Goal: Information Seeking & Learning: Learn about a topic

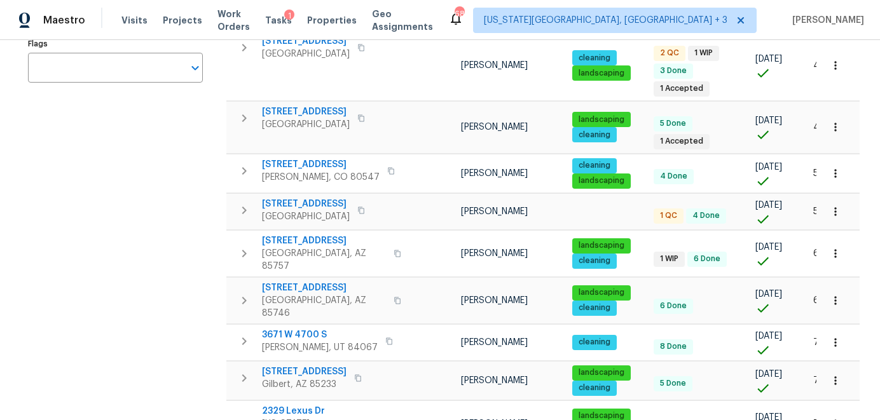
scroll to position [291, 0]
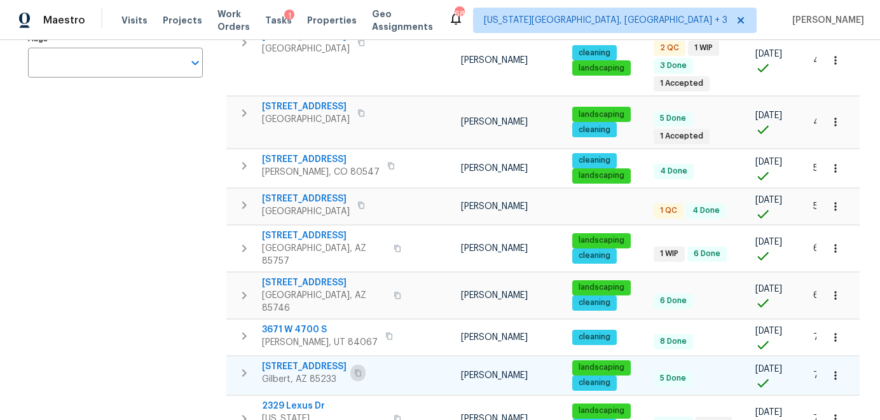
click at [362, 369] on icon "button" at bounding box center [358, 373] width 8 height 8
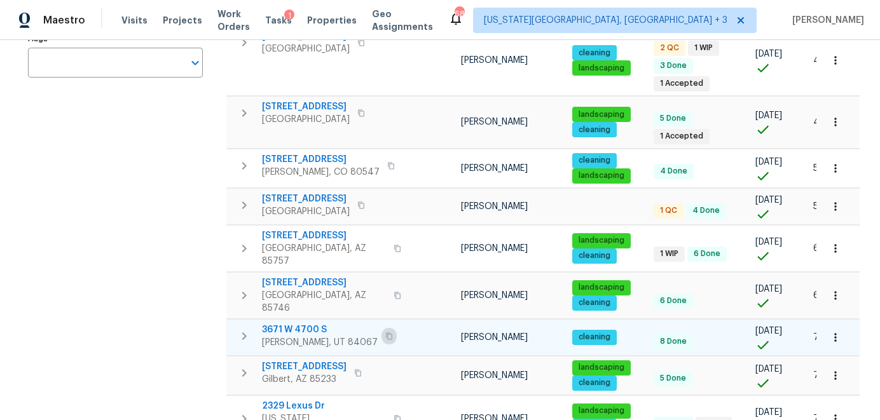
click at [382, 327] on button "button" at bounding box center [389, 336] width 15 height 18
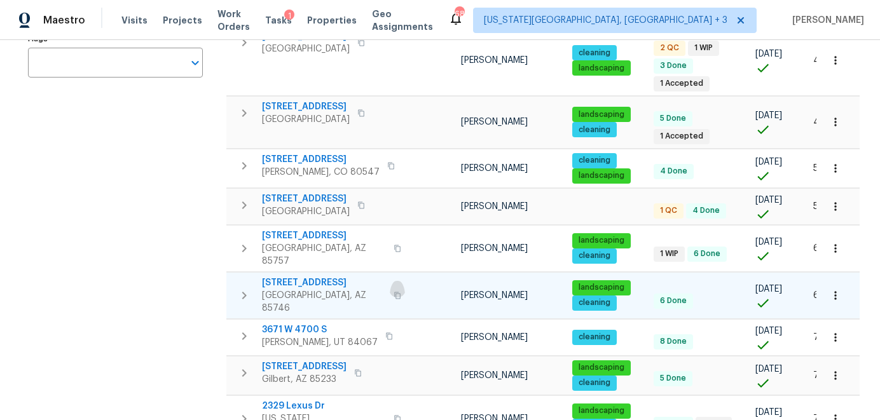
click at [394, 292] on icon "button" at bounding box center [398, 296] width 8 height 8
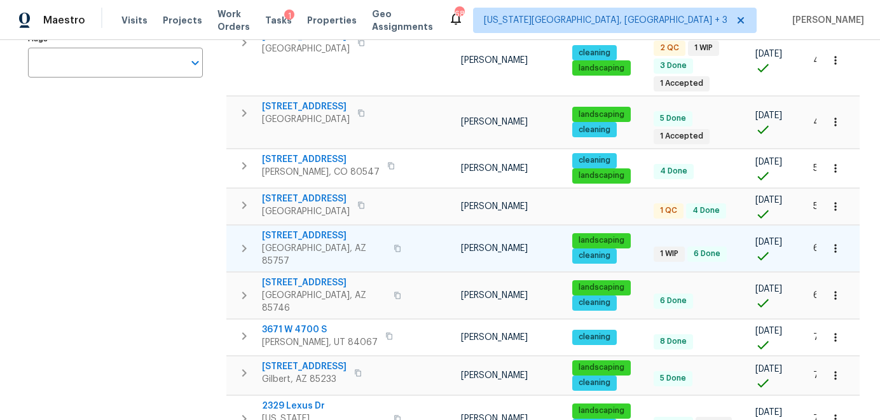
click at [394, 245] on icon "button" at bounding box center [398, 249] width 8 height 8
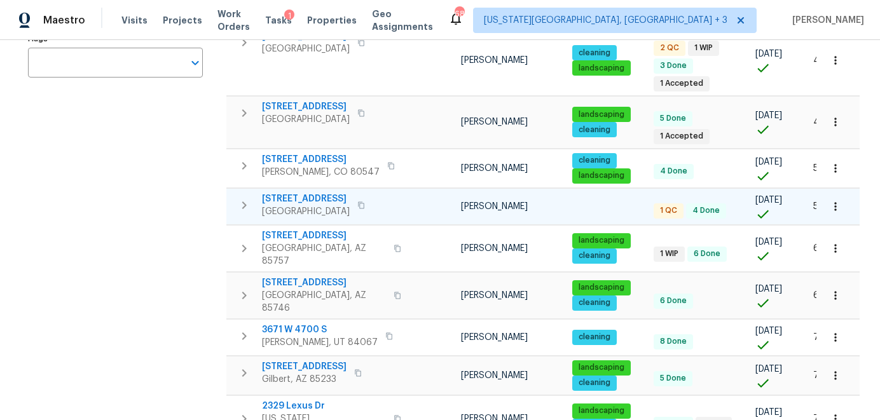
click at [365, 202] on icon "button" at bounding box center [361, 206] width 8 height 8
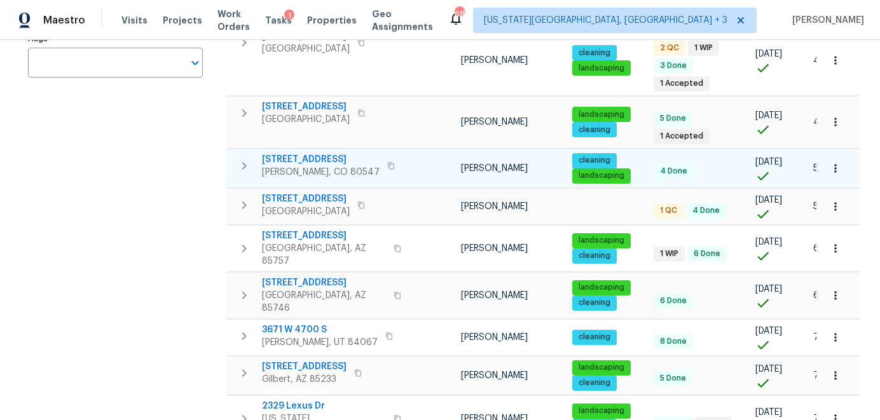
click at [388, 162] on icon "button" at bounding box center [391, 165] width 6 height 7
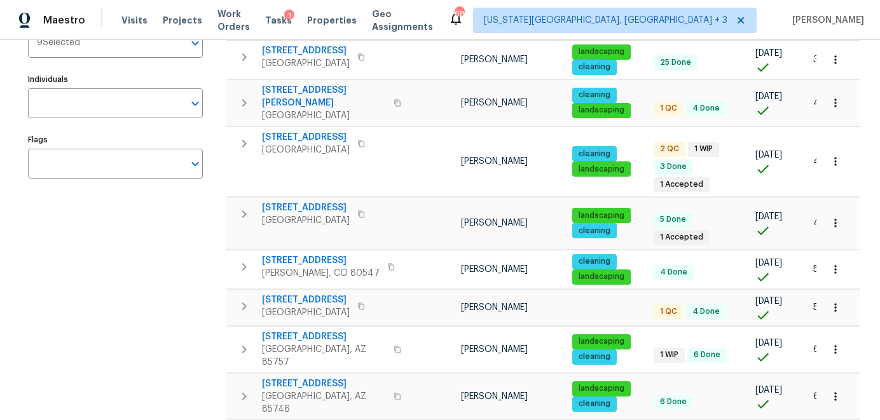
scroll to position [167, 0]
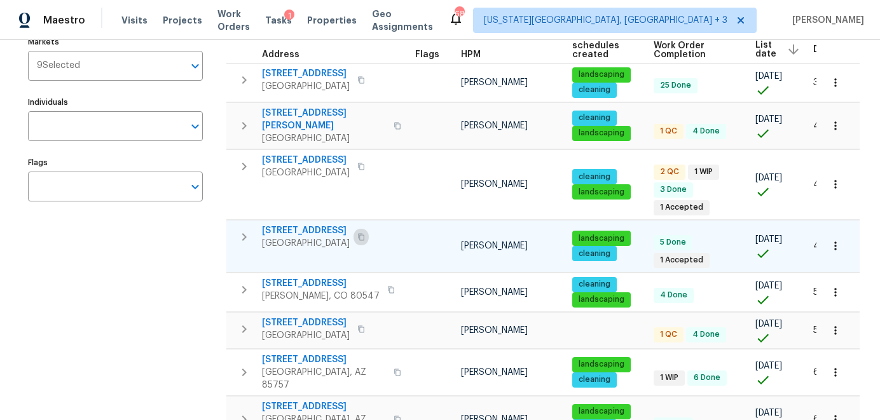
click at [359, 233] on icon "button" at bounding box center [361, 237] width 8 height 8
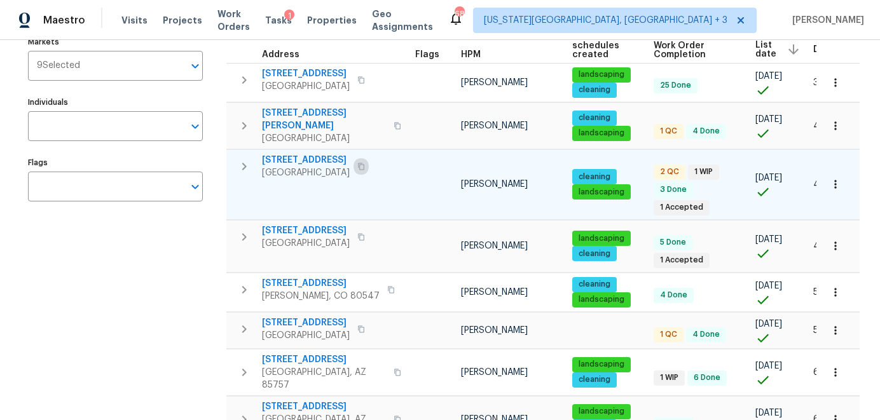
click at [365, 163] on icon "button" at bounding box center [361, 167] width 8 height 8
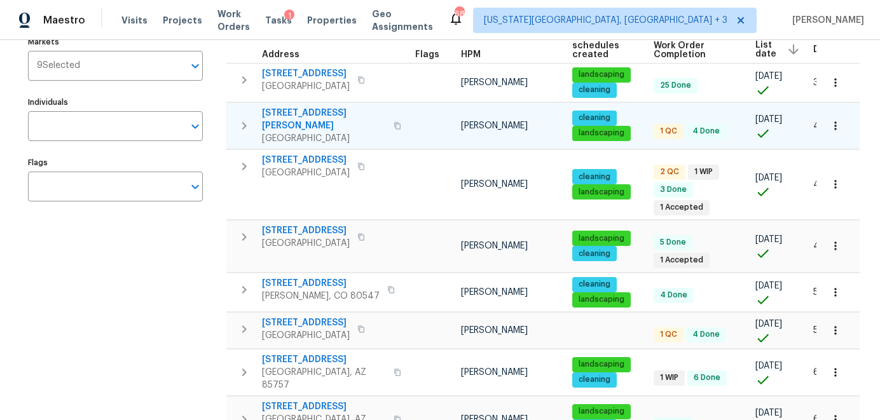
click at [394, 122] on icon "button" at bounding box center [398, 126] width 8 height 8
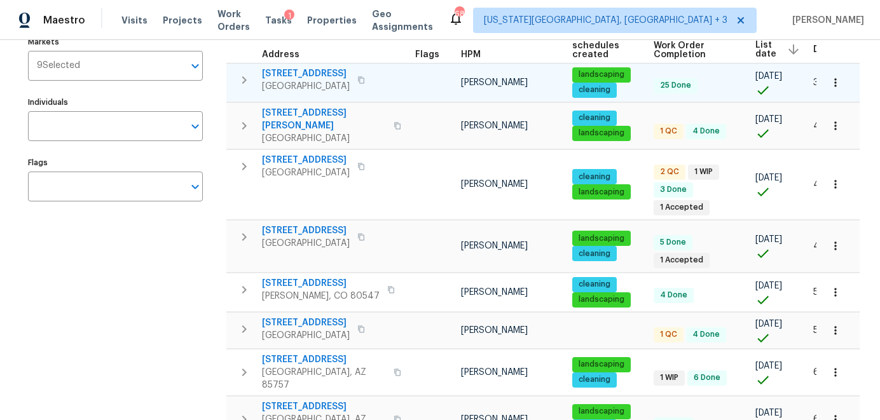
click at [365, 83] on icon "button" at bounding box center [361, 80] width 8 height 8
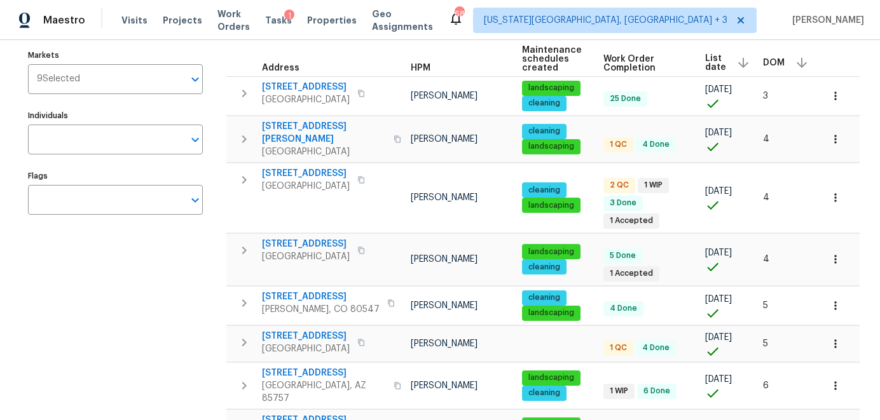
scroll to position [0, 0]
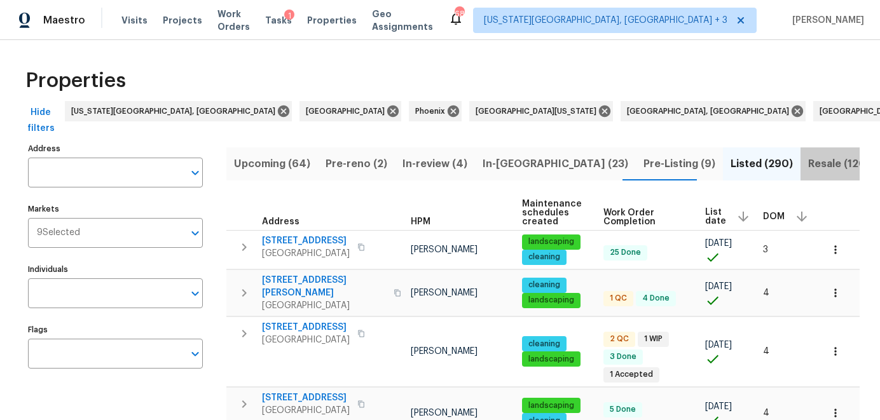
click at [808, 169] on span "Resale (120)" at bounding box center [839, 164] width 62 height 18
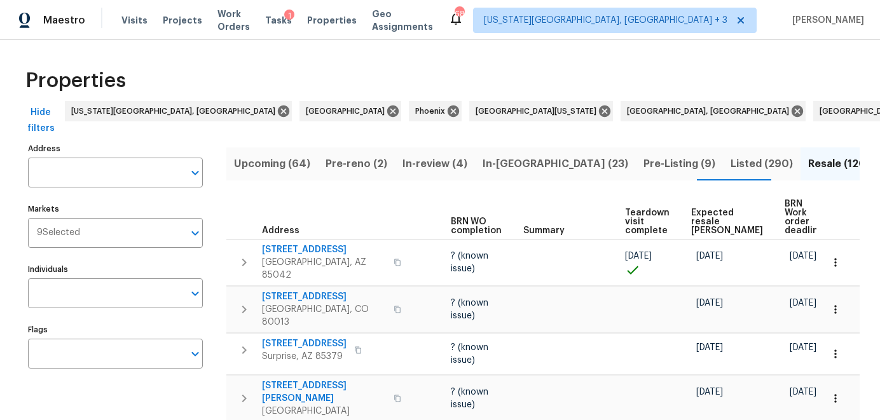
click at [703, 226] on span "Expected resale COE" at bounding box center [727, 222] width 72 height 27
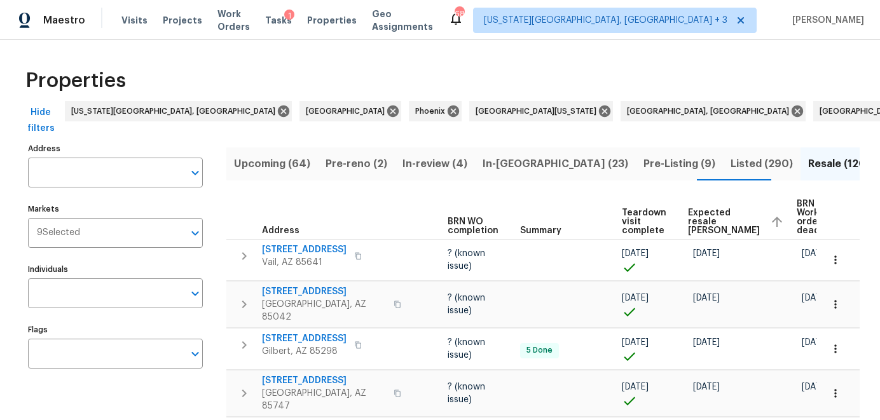
scroll to position [0, 158]
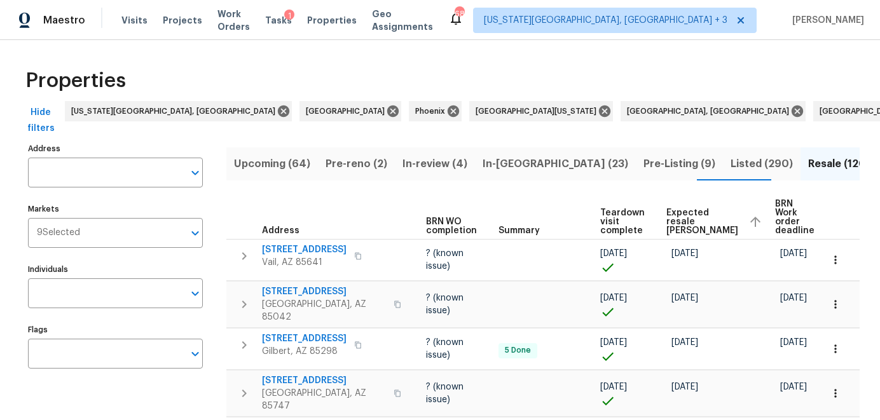
click at [748, 220] on icon "button" at bounding box center [755, 221] width 15 height 15
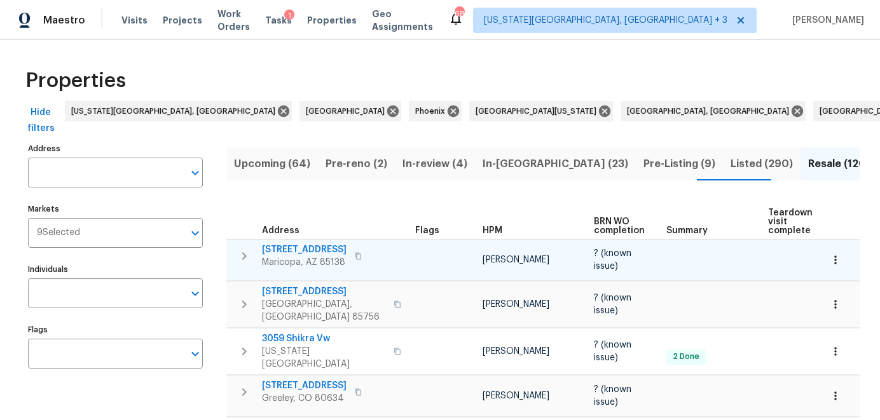
scroll to position [0, 166]
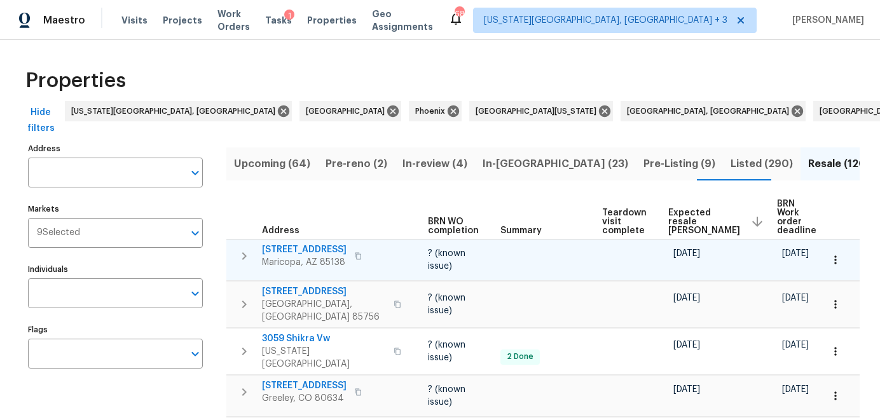
click at [308, 244] on span "19603 N Toya St" at bounding box center [304, 250] width 85 height 13
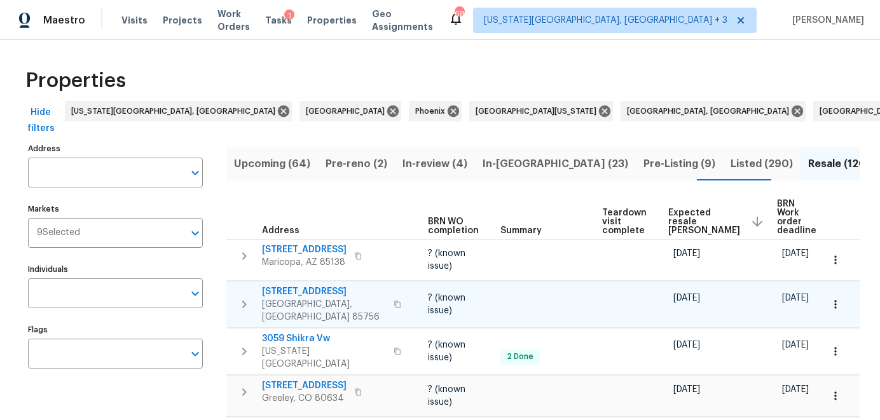
click at [308, 293] on span "5097 E Fishhook Ct" at bounding box center [324, 292] width 124 height 13
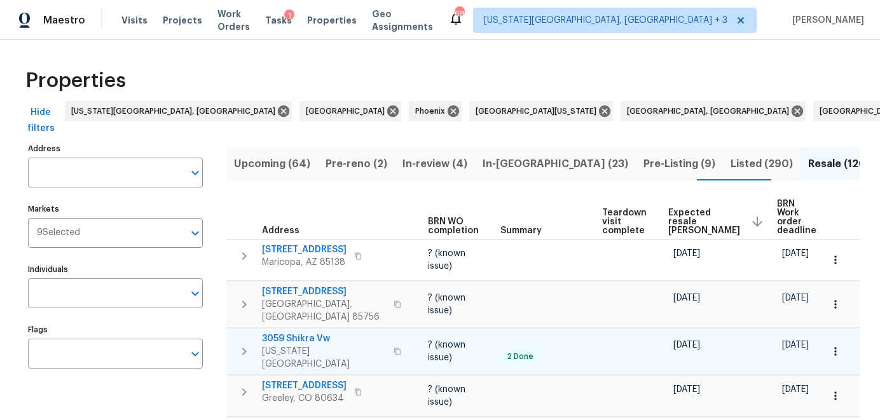
click at [299, 334] on span "3059 Shikra Vw" at bounding box center [324, 339] width 124 height 13
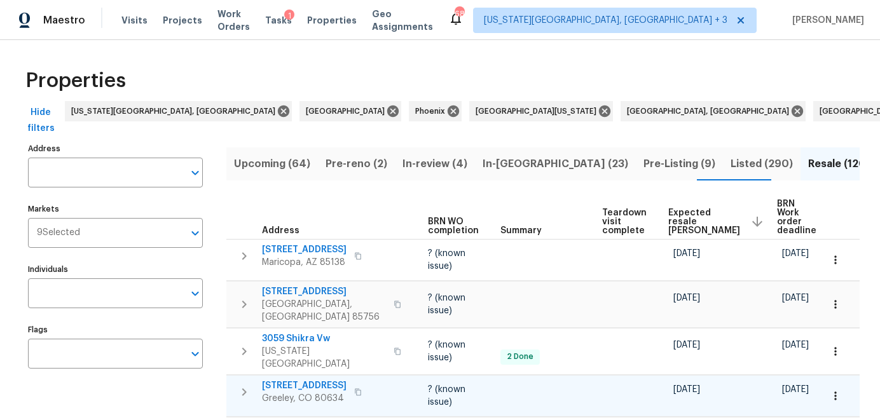
click at [303, 380] on span "4011 W 28th Street Rd" at bounding box center [304, 386] width 85 height 13
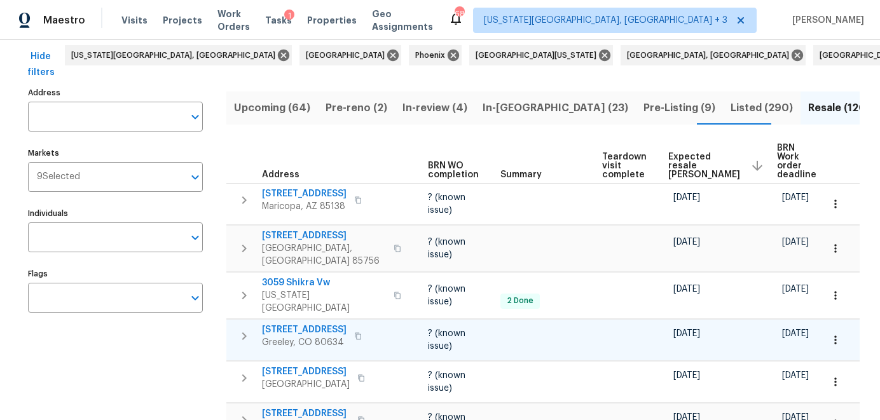
scroll to position [59, 0]
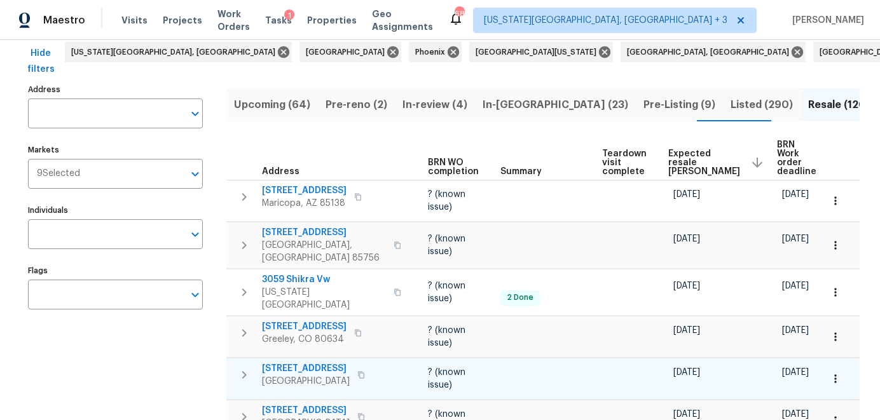
click at [300, 362] on span "8628 W Rancho Dr" at bounding box center [306, 368] width 88 height 13
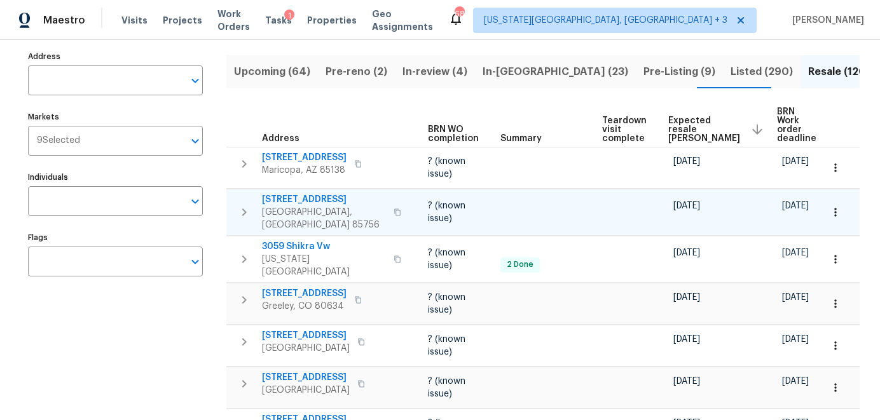
scroll to position [95, 0]
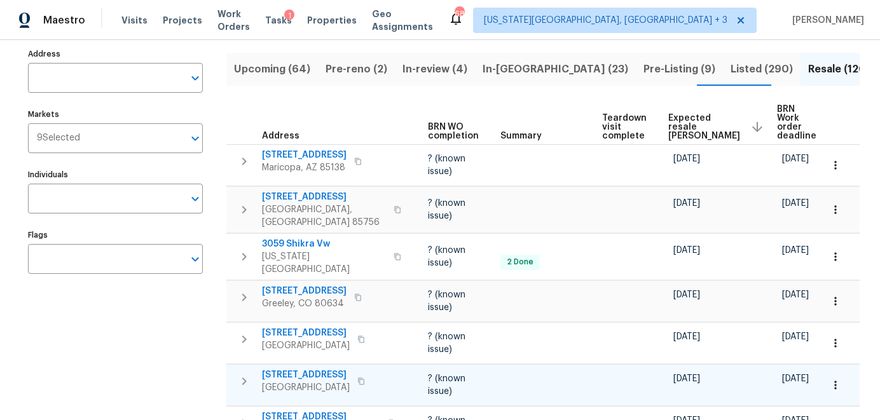
click at [303, 369] on span "12446 W Bajada Rd" at bounding box center [306, 375] width 88 height 13
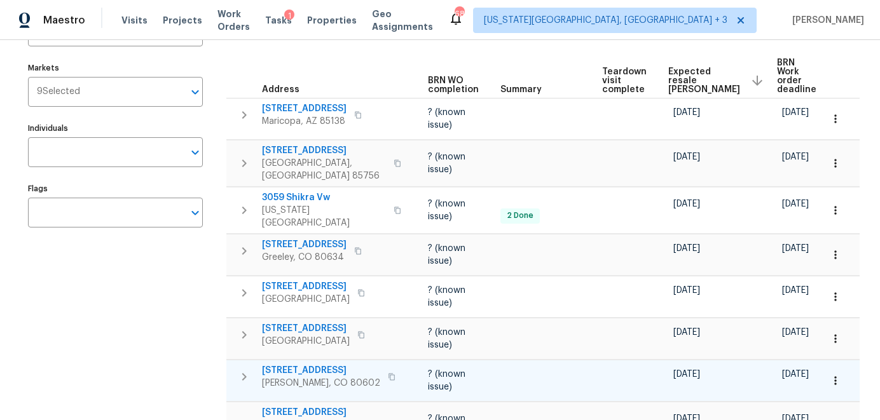
click at [304, 364] on span "12713 Leyden St Unit E" at bounding box center [321, 370] width 118 height 13
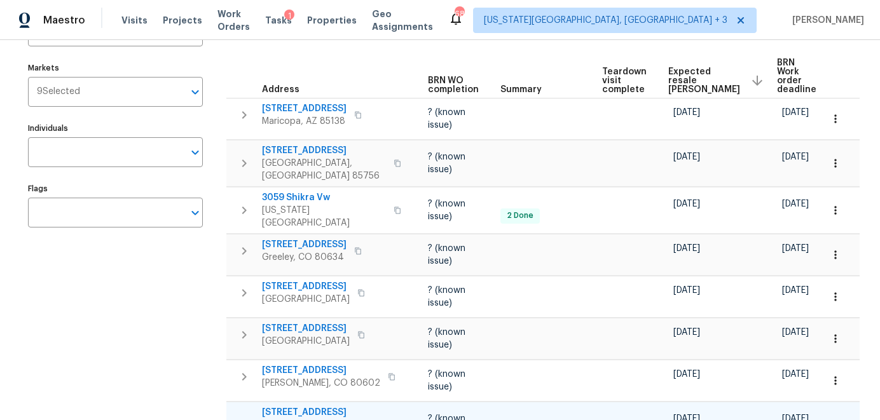
click at [322, 406] on span "5015 E Cheyenne Dr Unit 14" at bounding box center [324, 412] width 124 height 13
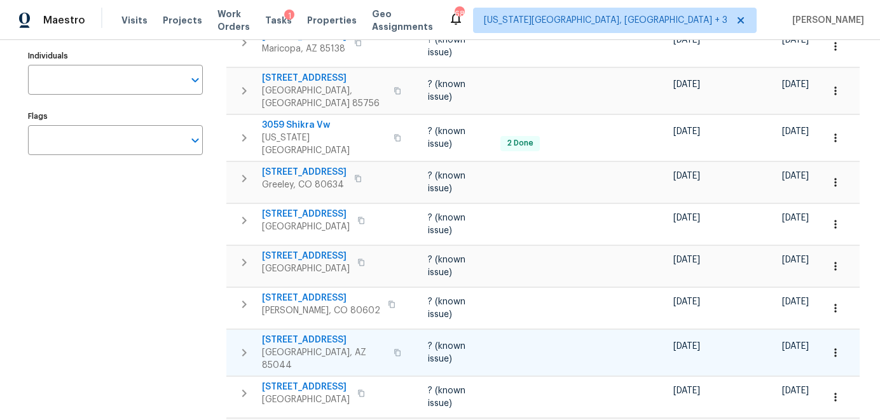
scroll to position [245, 0]
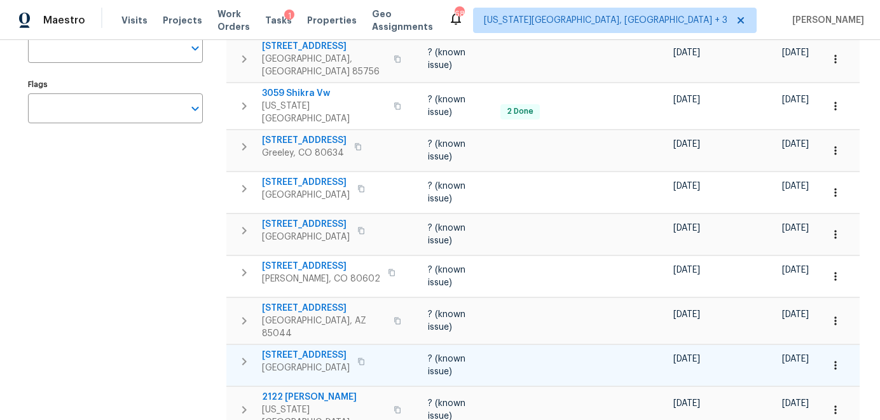
click at [307, 349] on span "2409 N 125th Dr" at bounding box center [306, 355] width 88 height 13
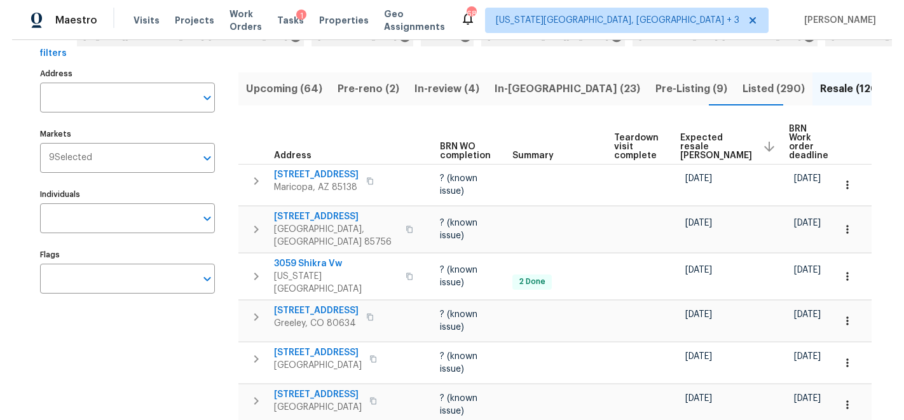
scroll to position [0, 0]
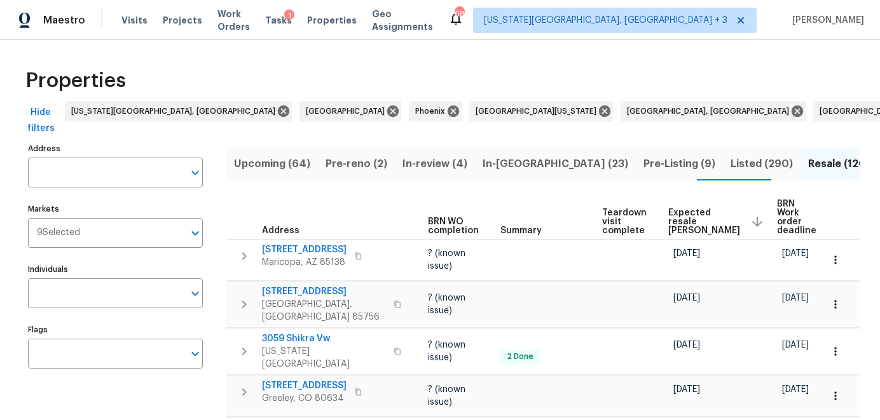
click at [731, 165] on span "Listed (290)" at bounding box center [762, 164] width 62 height 18
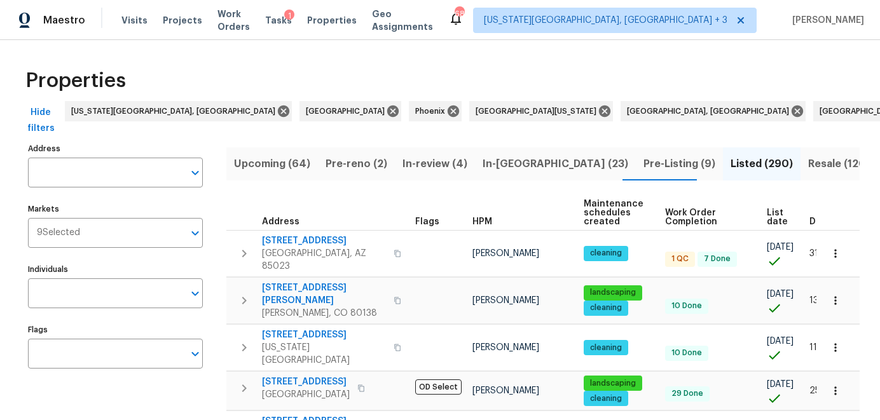
click at [769, 217] on span "List date" at bounding box center [777, 218] width 21 height 18
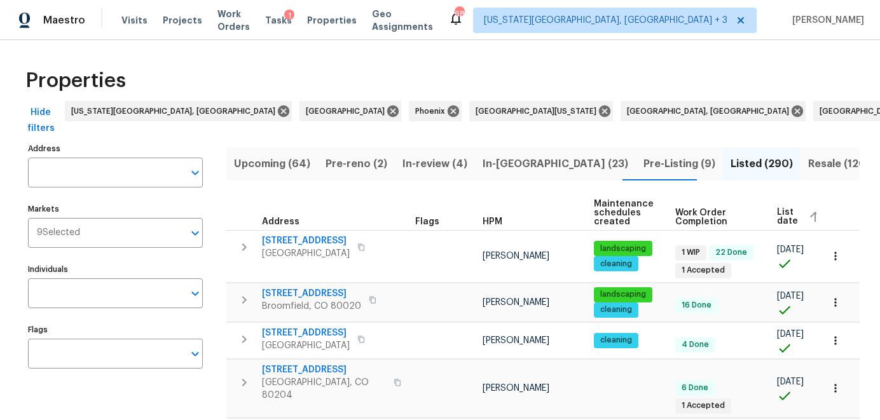
click at [786, 214] on span "List date" at bounding box center [787, 217] width 21 height 18
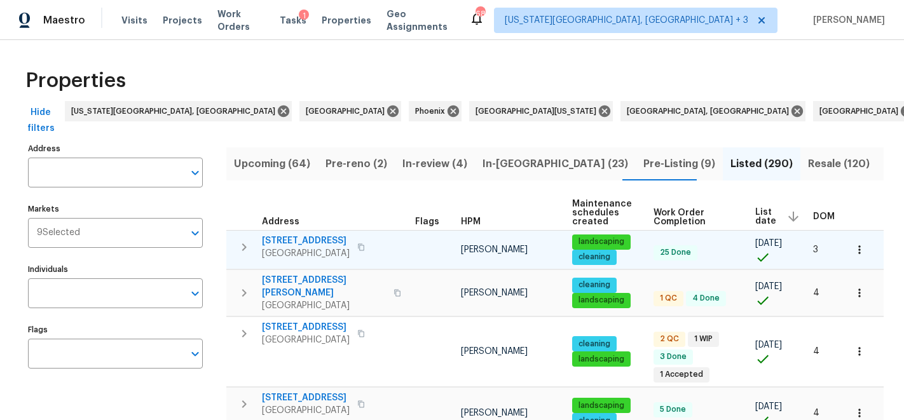
click at [314, 242] on span "7401 Pecos Trl NW" at bounding box center [306, 241] width 88 height 13
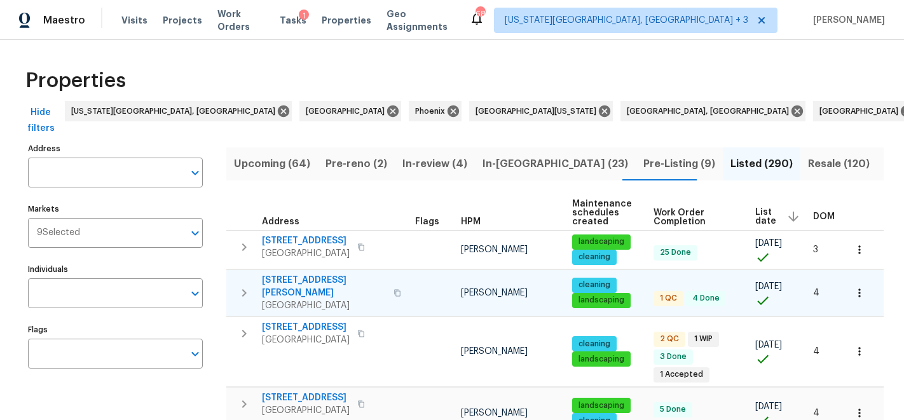
click at [303, 277] on span "30941 N Karen Ave" at bounding box center [324, 286] width 124 height 25
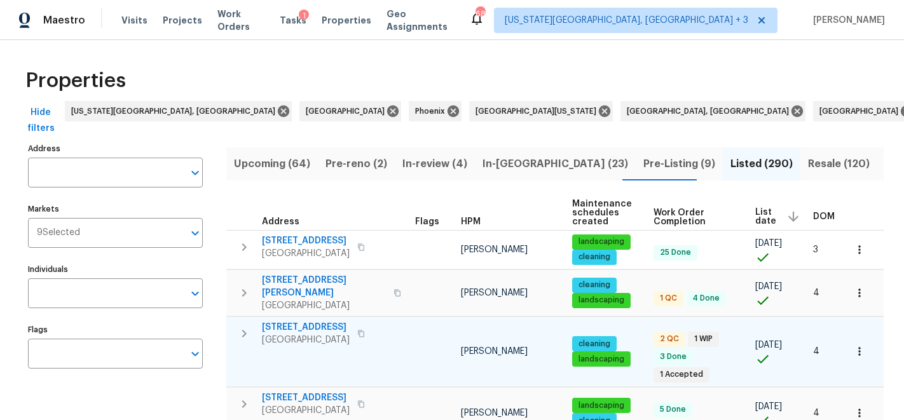
click at [298, 321] on span "1175 E Prickly Pear St" at bounding box center [306, 327] width 88 height 13
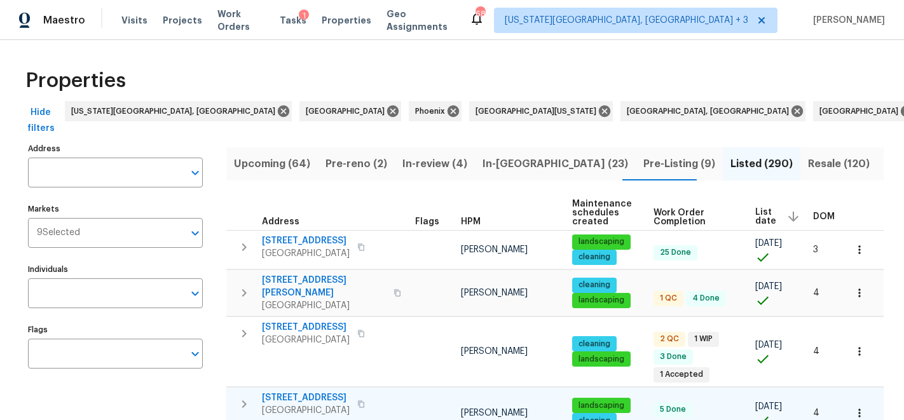
click at [305, 392] on span "1881 W Horn Mesa Pl" at bounding box center [306, 398] width 88 height 13
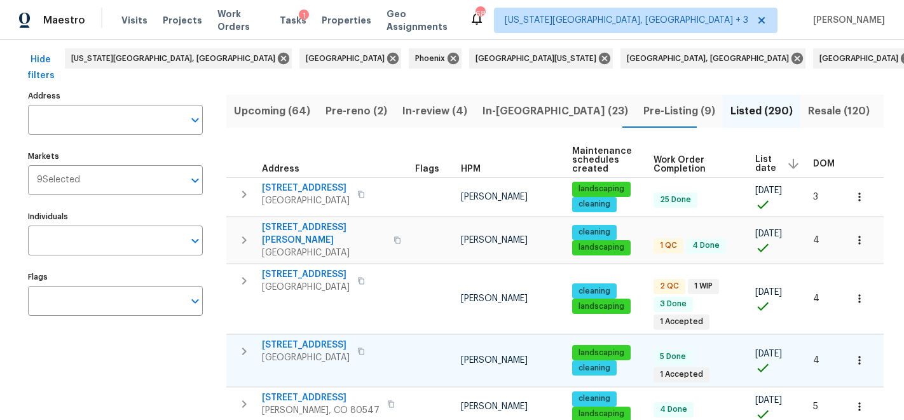
scroll to position [75, 0]
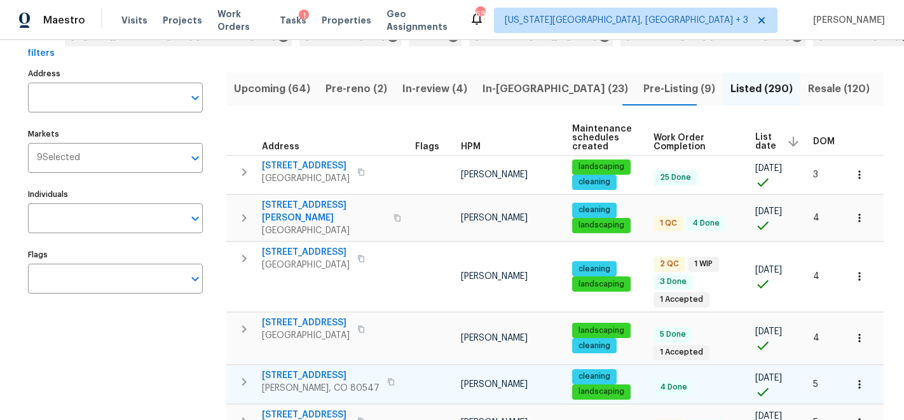
click at [299, 369] on span "5606 Calgary St" at bounding box center [321, 375] width 118 height 13
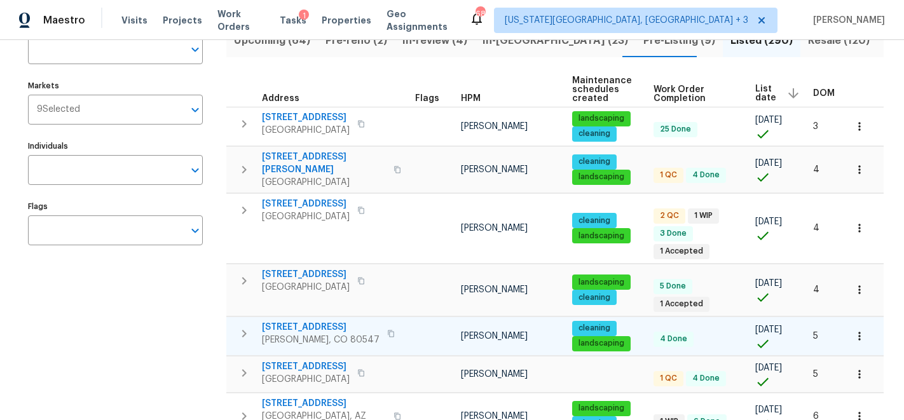
scroll to position [124, 0]
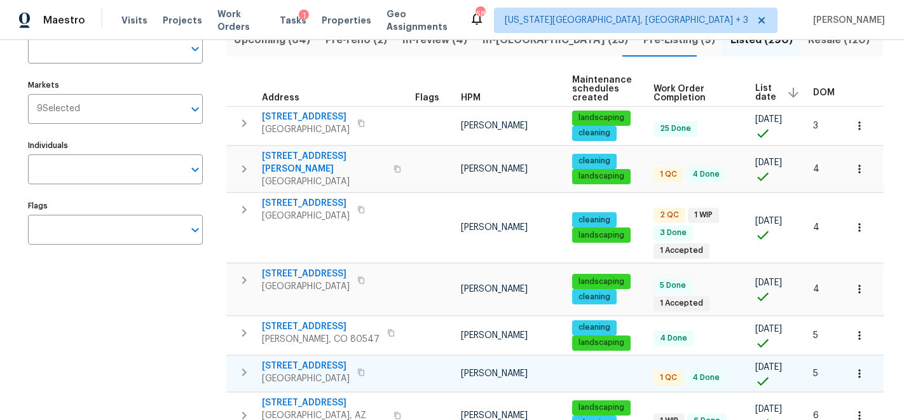
click at [294, 360] on span "502 S 1040 E Apt 226" at bounding box center [306, 366] width 88 height 13
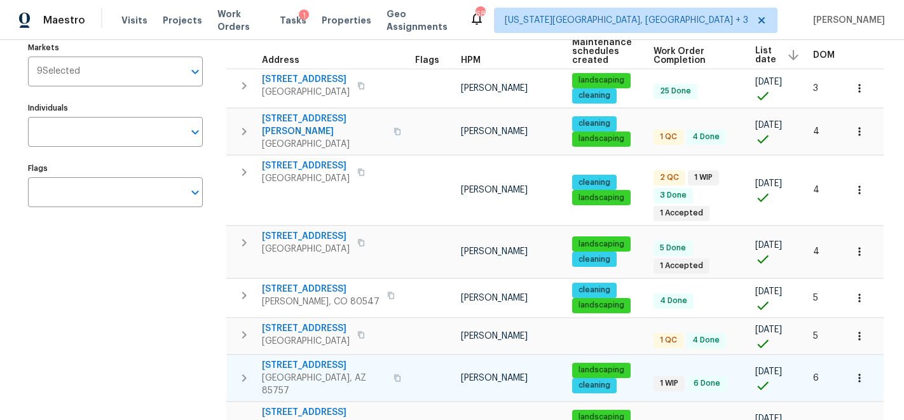
click at [294, 359] on span "6457 W Smoky Falls Way" at bounding box center [324, 365] width 124 height 13
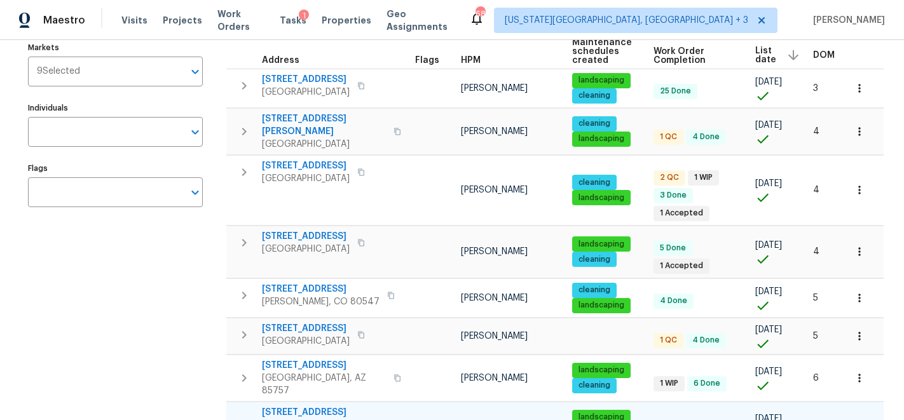
click at [300, 406] on span "7349 S Avenida Perlina" at bounding box center [324, 412] width 124 height 13
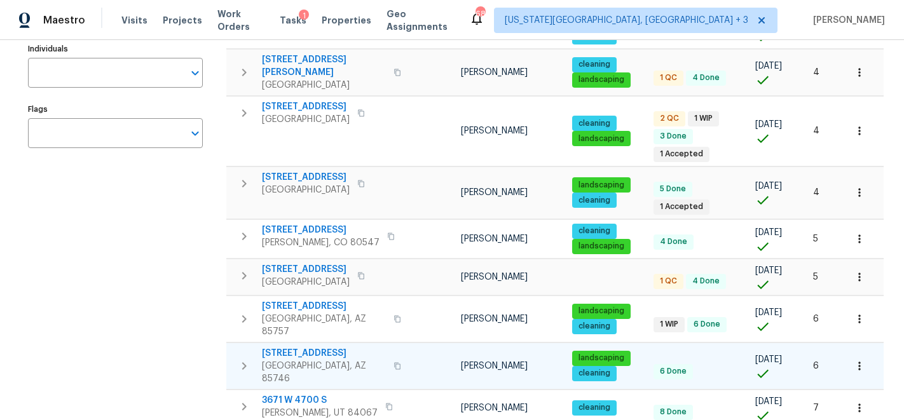
scroll to position [221, 0]
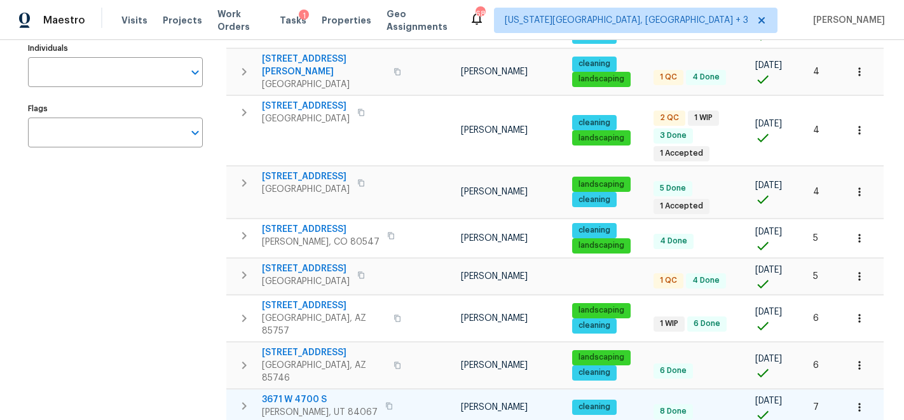
click at [296, 394] on span "3671 W 4700 S" at bounding box center [320, 400] width 116 height 13
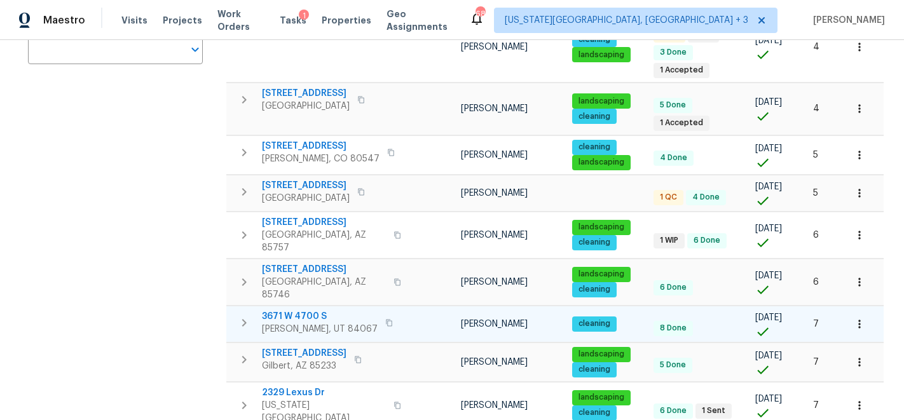
scroll to position [307, 0]
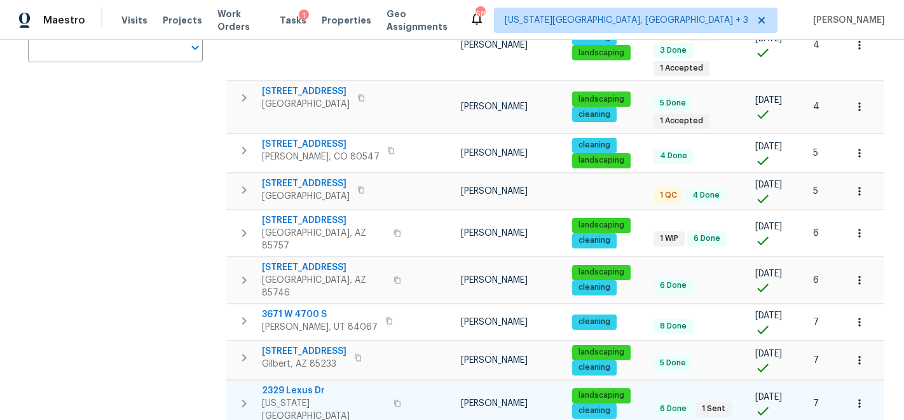
click at [291, 385] on span "2329 Lexus Dr" at bounding box center [324, 391] width 124 height 13
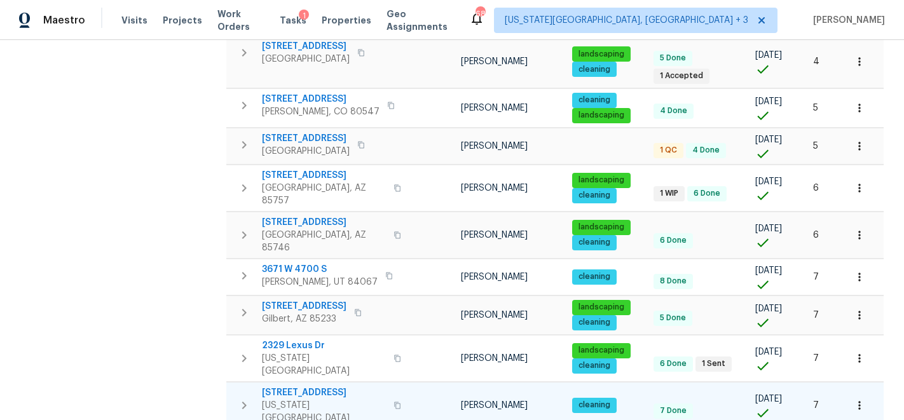
click at [283, 387] on span "4785 Live Oak Dr" at bounding box center [324, 393] width 124 height 13
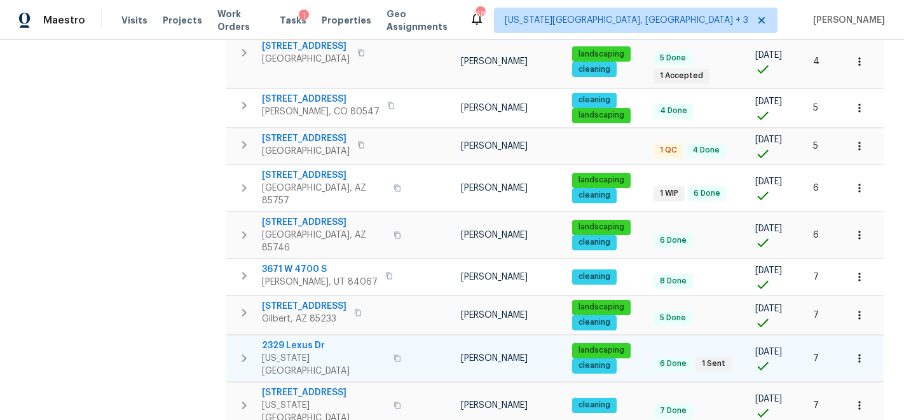
click at [300, 340] on span "2329 Lexus Dr" at bounding box center [324, 346] width 124 height 13
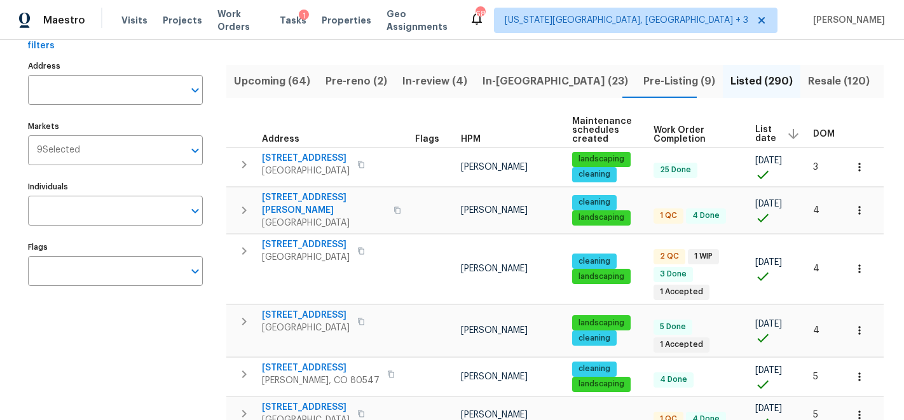
scroll to position [0, 0]
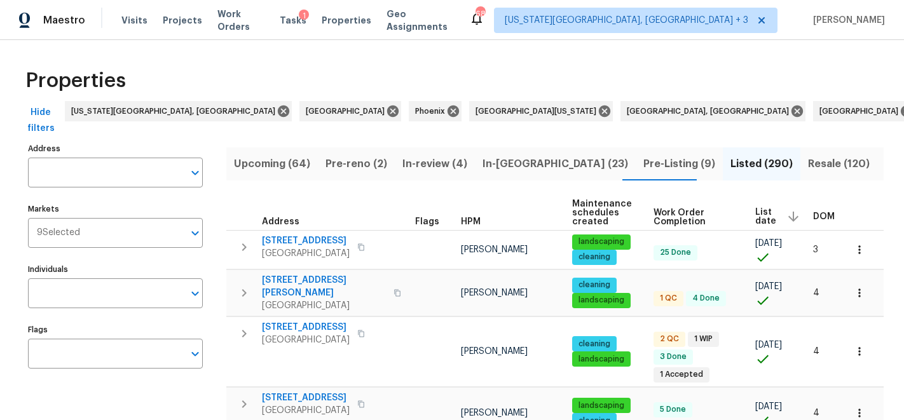
click at [430, 165] on span "In-review (4)" at bounding box center [435, 164] width 65 height 18
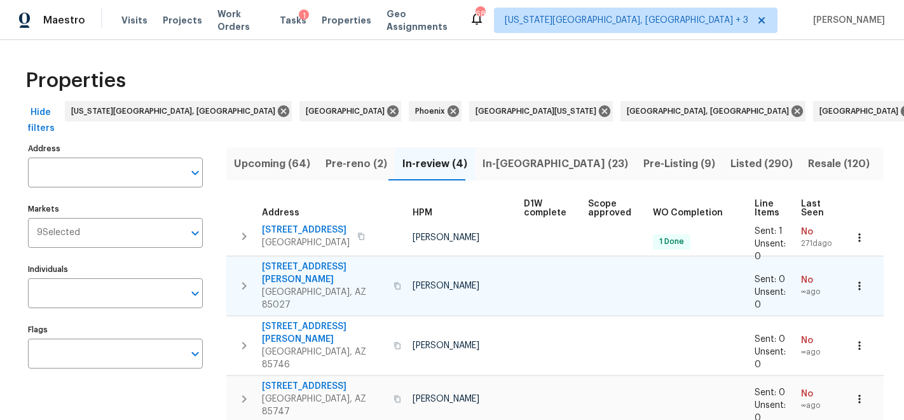
scroll to position [7, 128]
click at [808, 167] on span "Resale (120)" at bounding box center [839, 164] width 62 height 18
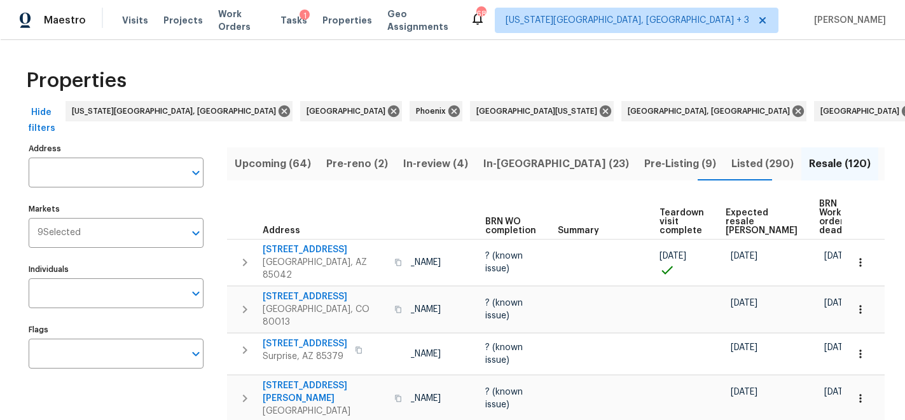
scroll to position [0, 119]
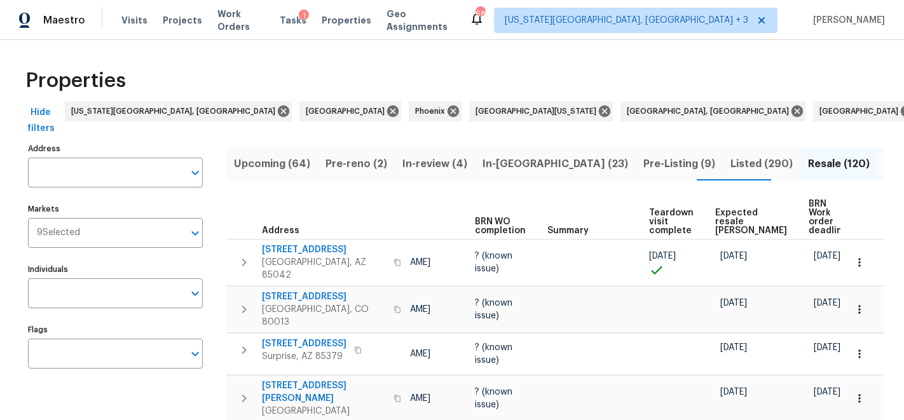
click at [731, 159] on span "Listed (290)" at bounding box center [762, 164] width 62 height 18
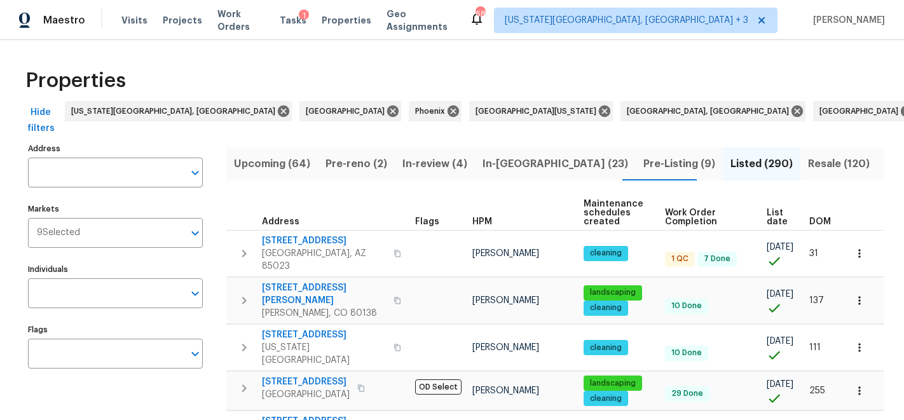
click at [768, 220] on span "List date" at bounding box center [777, 218] width 21 height 18
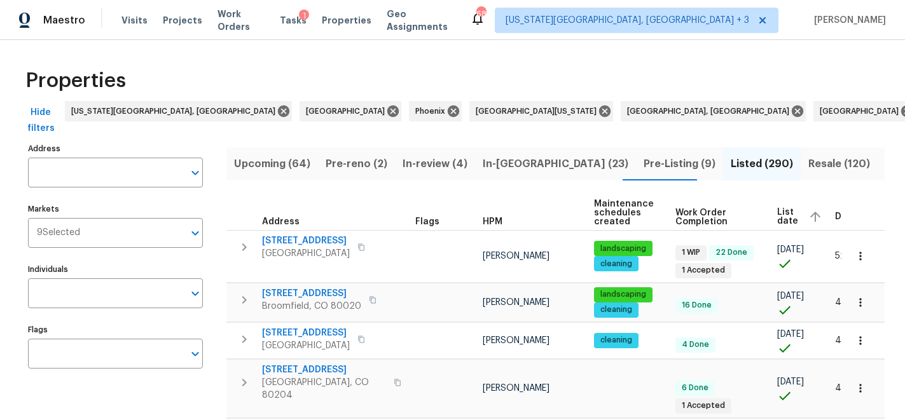
click at [780, 219] on span "List date" at bounding box center [787, 217] width 21 height 18
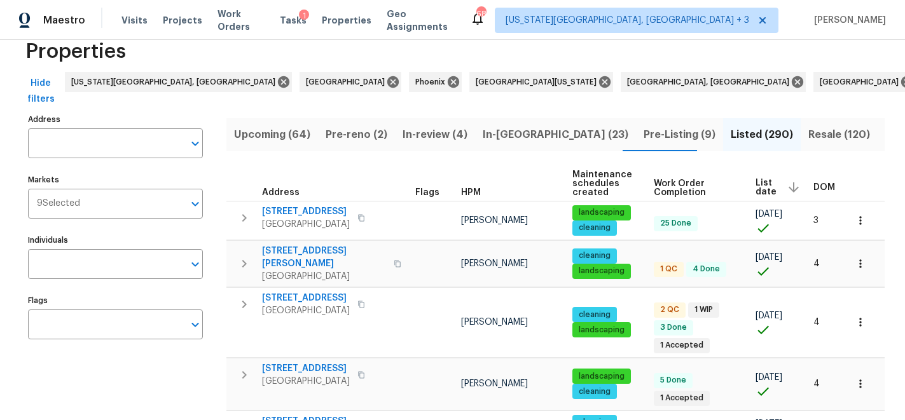
scroll to position [32, 0]
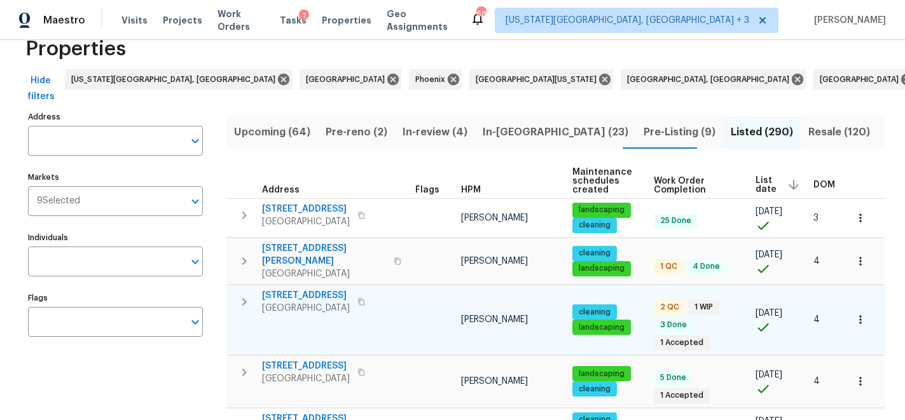
click at [290, 289] on span "1175 E Prickly Pear St" at bounding box center [306, 295] width 88 height 13
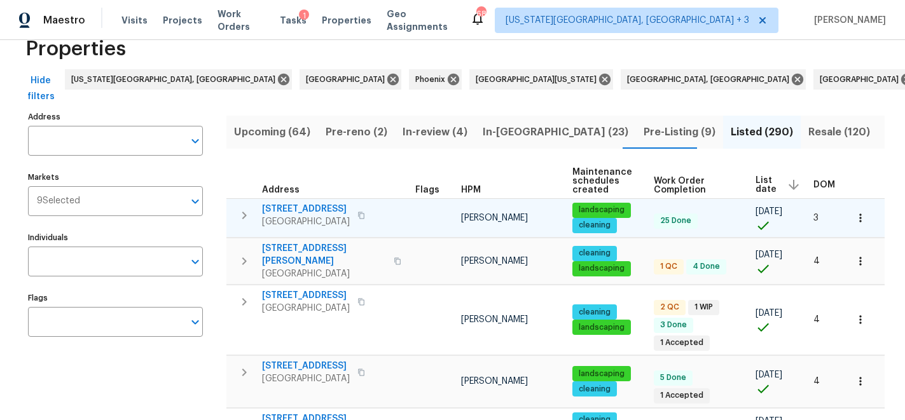
click at [324, 211] on span "7401 Pecos Trl NW" at bounding box center [306, 209] width 88 height 13
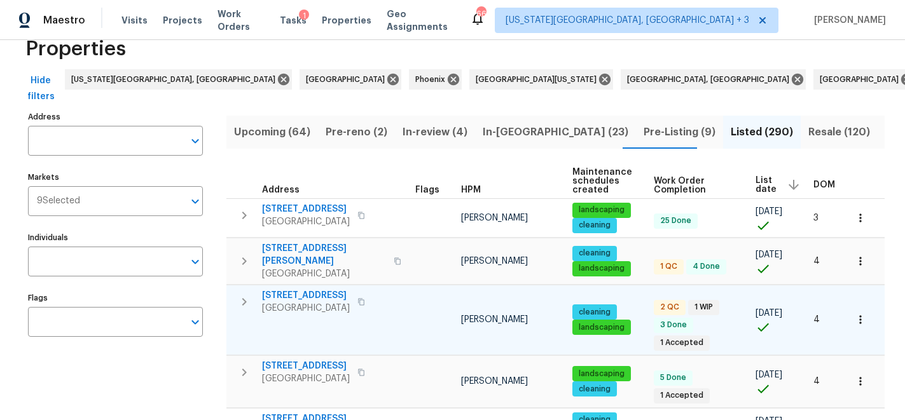
click at [326, 289] on span "1175 E Prickly Pear St" at bounding box center [306, 295] width 88 height 13
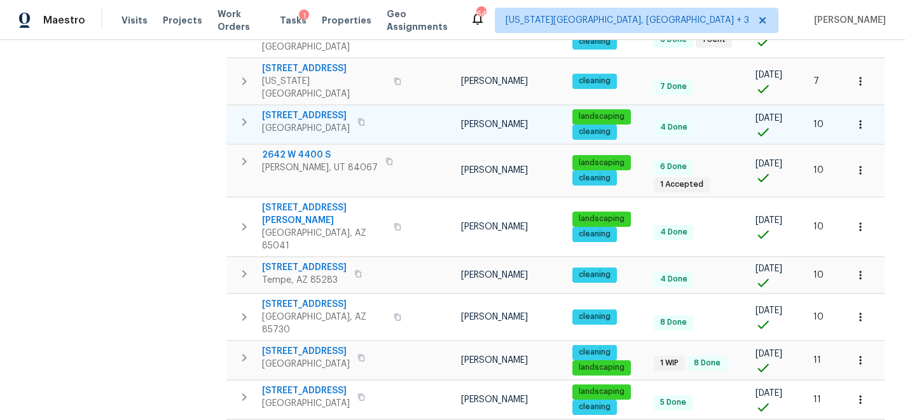
scroll to position [686, 0]
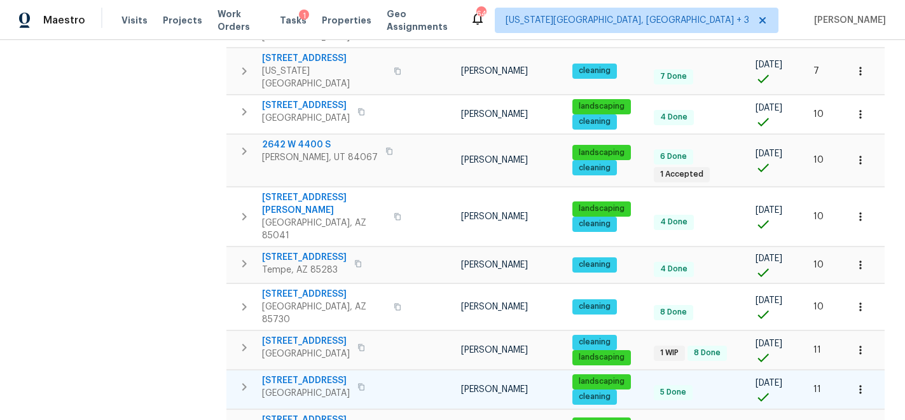
click at [364, 383] on icon "button" at bounding box center [361, 386] width 6 height 7
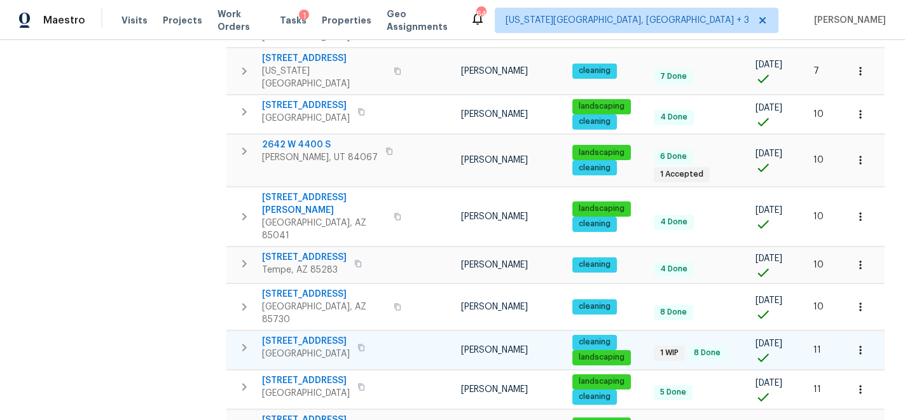
click at [357, 344] on icon "button" at bounding box center [361, 348] width 8 height 8
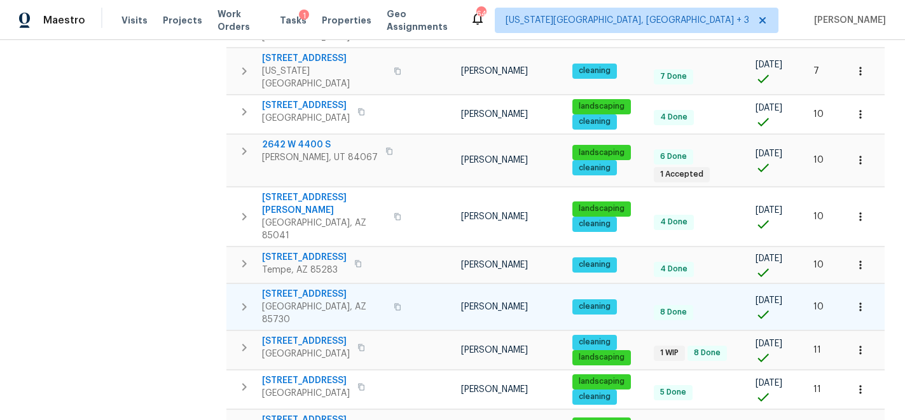
click at [394, 303] on icon "button" at bounding box center [398, 307] width 8 height 8
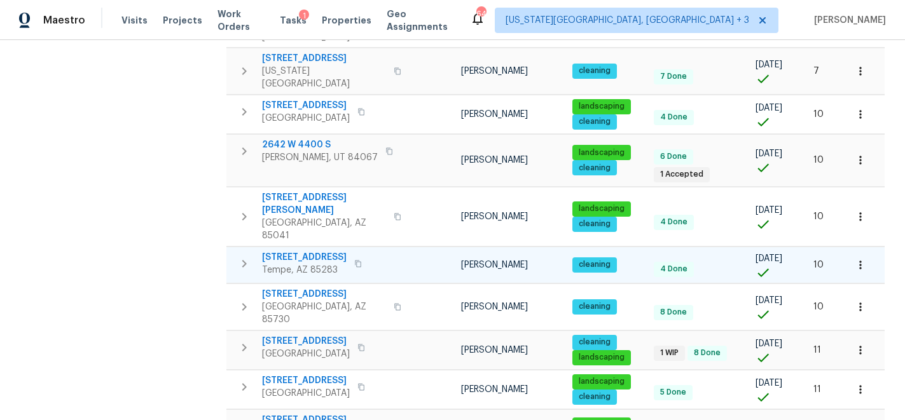
click at [354, 260] on icon "button" at bounding box center [358, 264] width 8 height 8
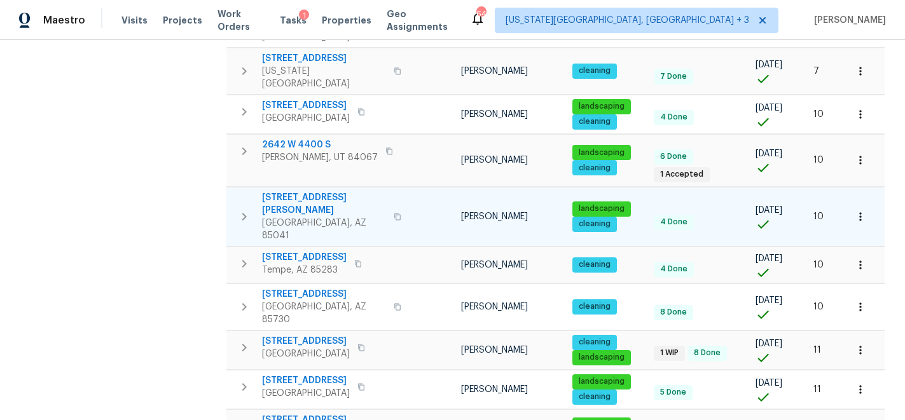
click at [394, 213] on icon "button" at bounding box center [397, 216] width 6 height 7
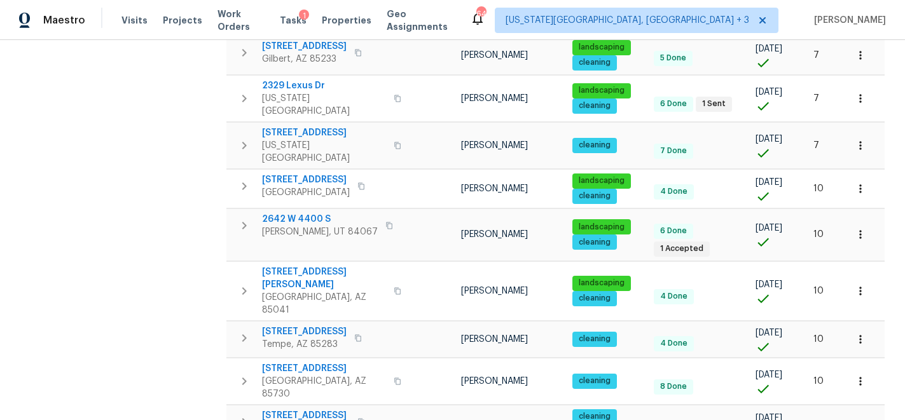
scroll to position [589, 0]
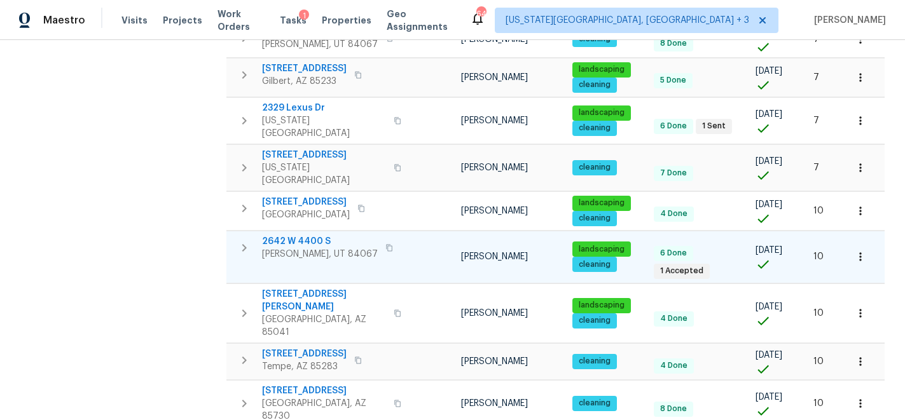
click at [385, 244] on icon "button" at bounding box center [389, 248] width 8 height 8
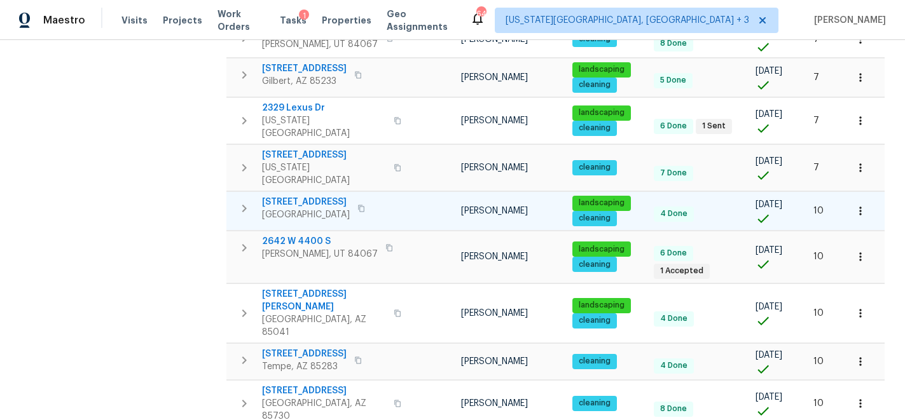
click at [365, 205] on icon "button" at bounding box center [361, 209] width 8 height 8
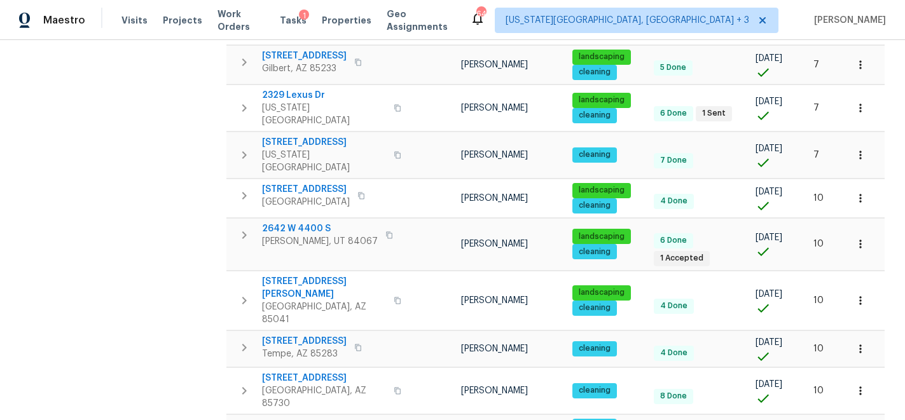
scroll to position [591, 0]
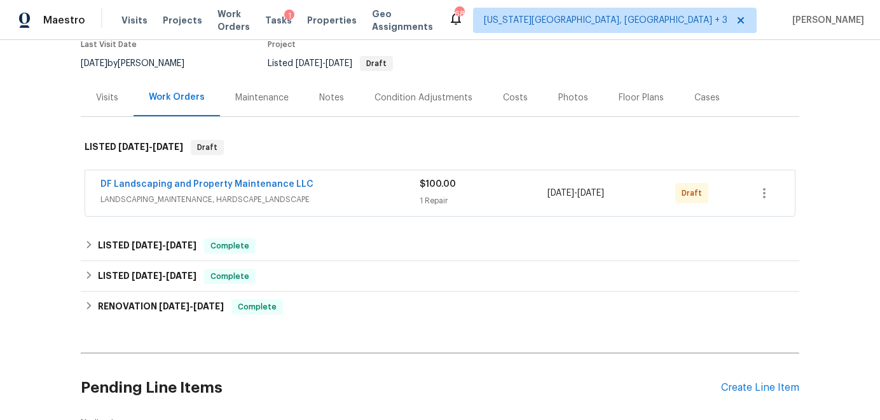
scroll to position [144, 0]
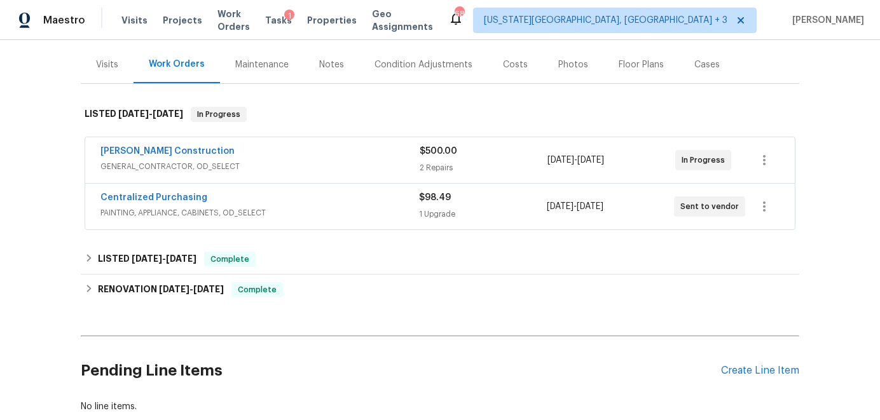
scroll to position [145, 0]
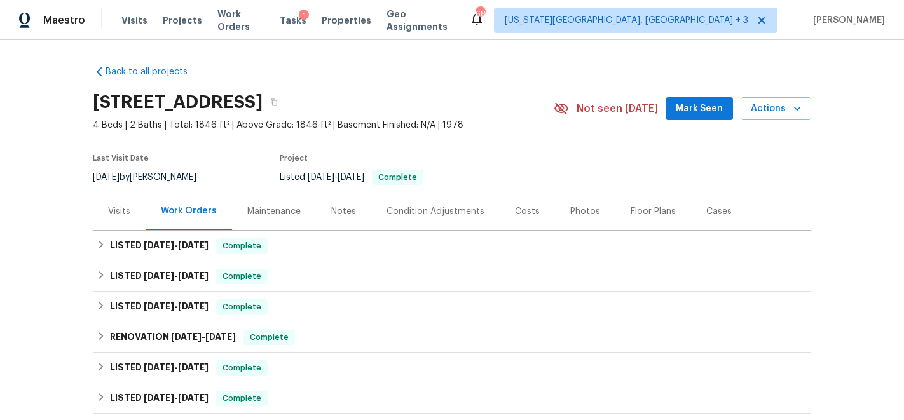
click at [517, 214] on div "Costs" at bounding box center [527, 211] width 25 height 13
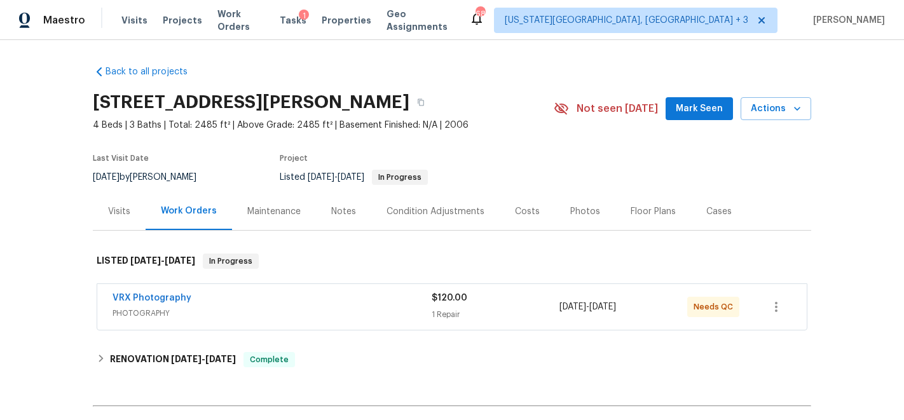
click at [523, 217] on div "Costs" at bounding box center [527, 211] width 25 height 13
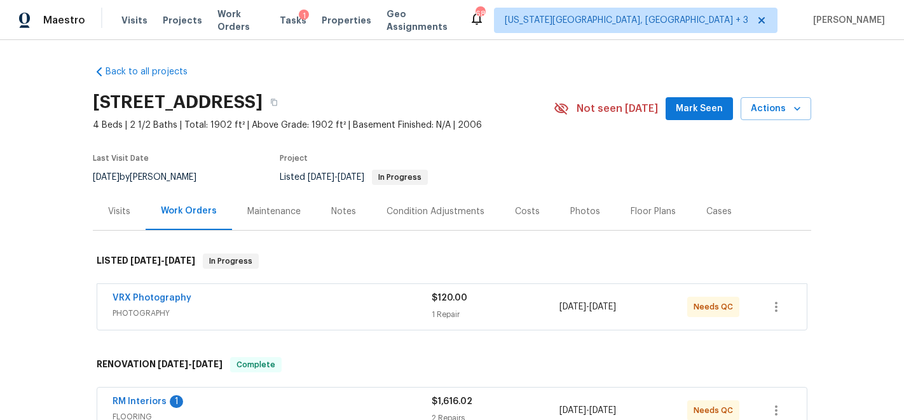
click at [515, 207] on div "Costs" at bounding box center [527, 211] width 25 height 13
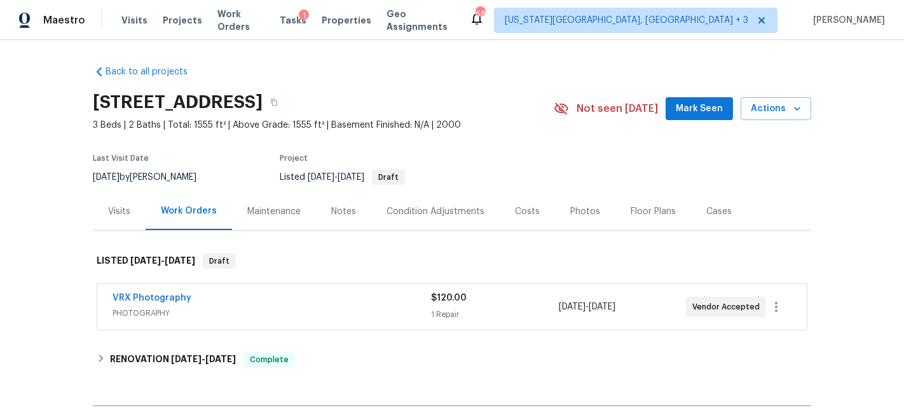
click at [515, 212] on div "Costs" at bounding box center [527, 211] width 25 height 13
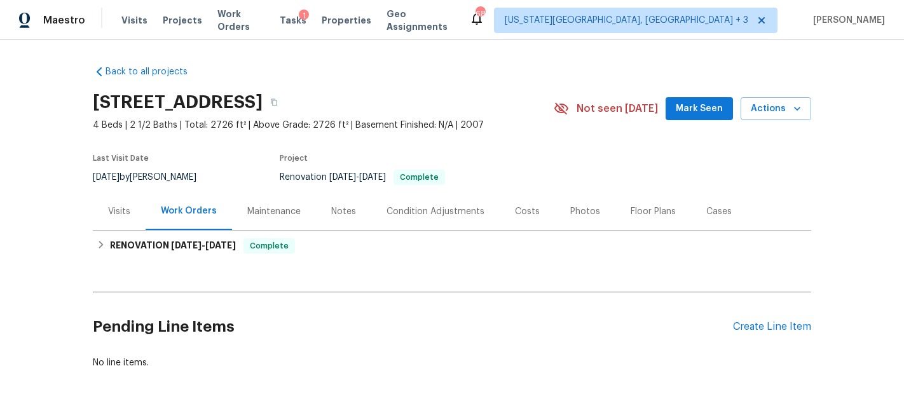
click at [527, 213] on div "Costs" at bounding box center [527, 211] width 25 height 13
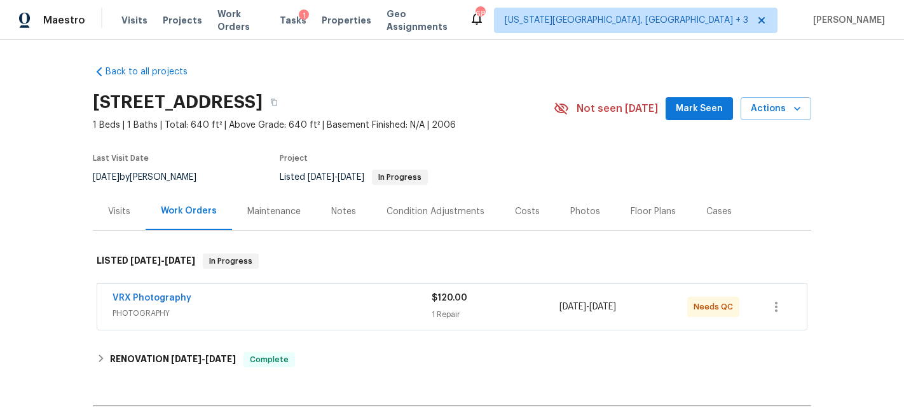
click at [516, 210] on div "Costs" at bounding box center [527, 211] width 25 height 13
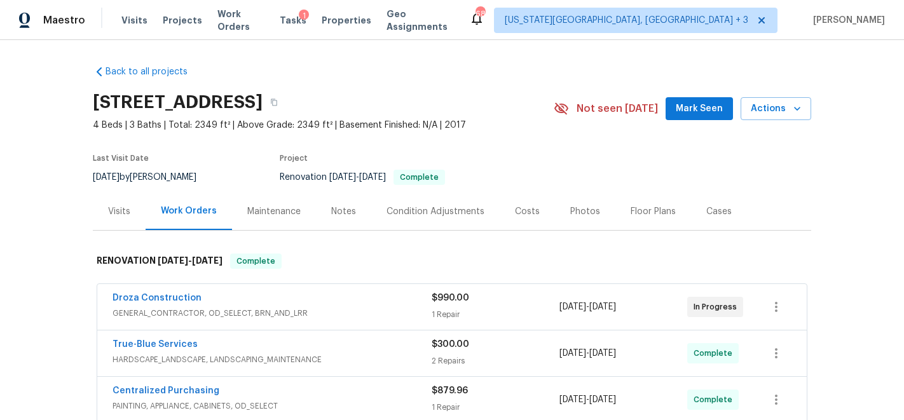
scroll to position [1, 0]
click at [515, 209] on div "Costs" at bounding box center [527, 211] width 25 height 13
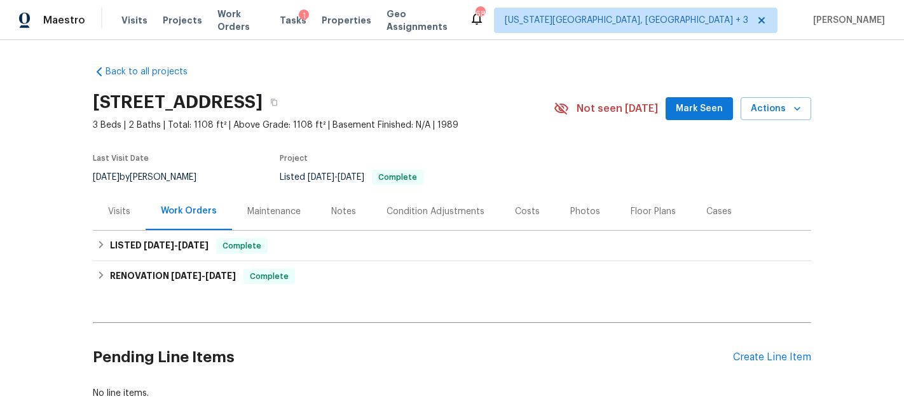
click at [515, 214] on div "Costs" at bounding box center [527, 211] width 25 height 13
click at [517, 209] on div "Costs" at bounding box center [527, 211] width 25 height 13
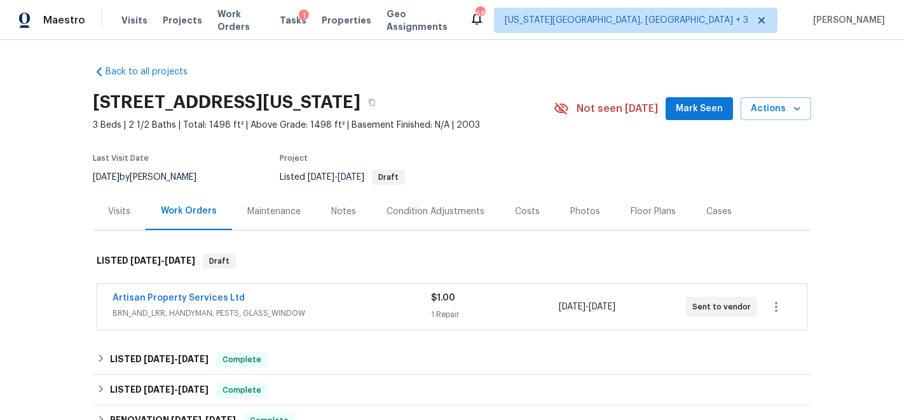
click at [528, 215] on div "Costs" at bounding box center [527, 211] width 25 height 13
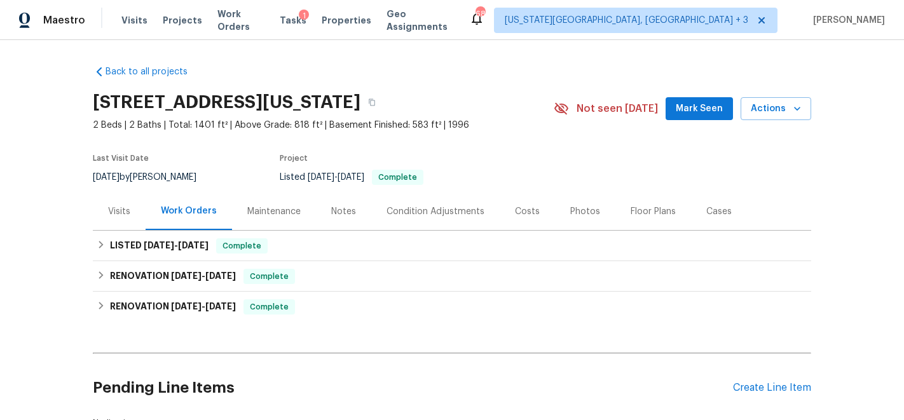
click at [530, 210] on div "Costs" at bounding box center [527, 212] width 55 height 38
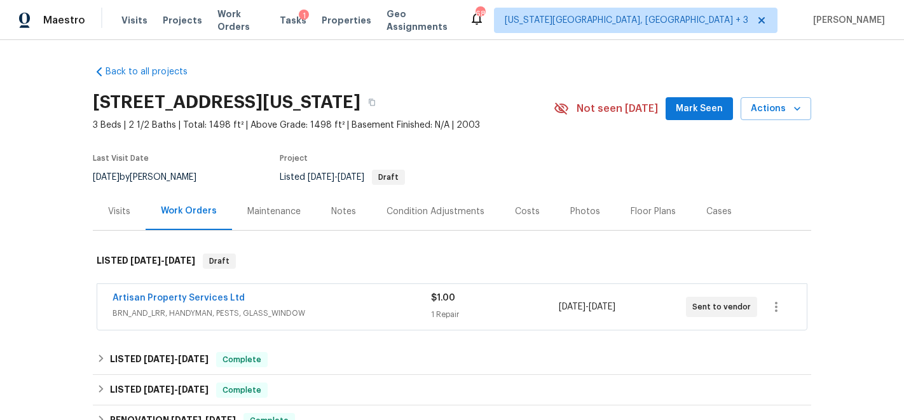
click at [515, 206] on div "Costs" at bounding box center [527, 211] width 25 height 13
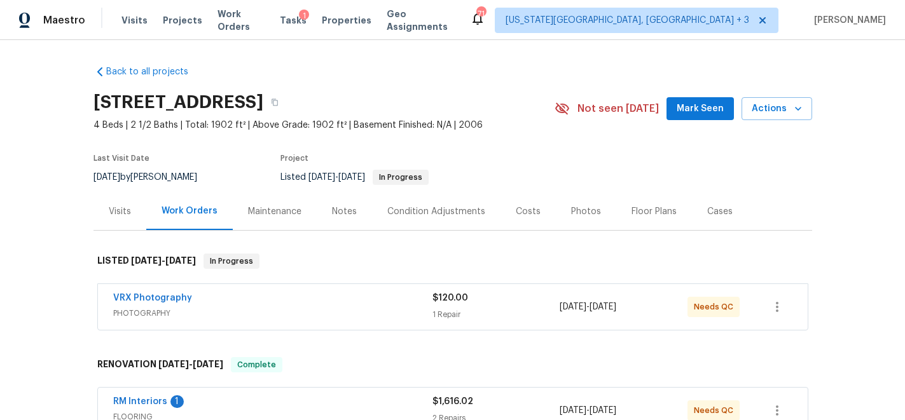
click at [70, 256] on div "Back to all projects [STREET_ADDRESS] 4 Beds | 2 1/2 Baths | Total: 1902 ft² | …" at bounding box center [452, 230] width 905 height 380
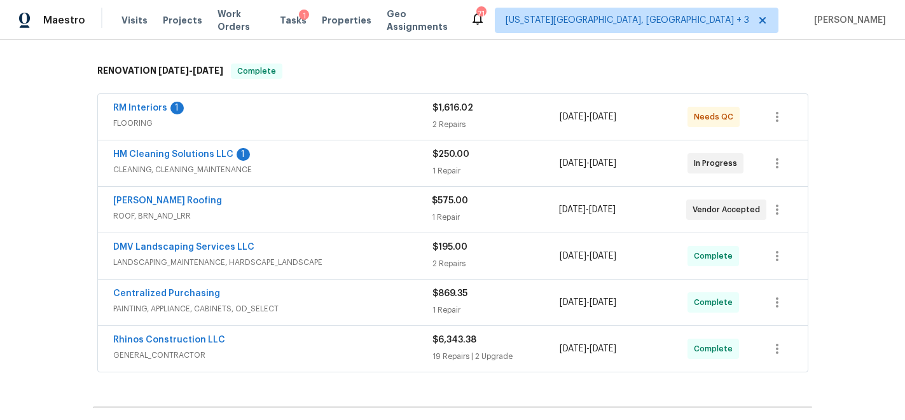
scroll to position [295, 0]
click at [296, 349] on span "GENERAL_CONTRACTOR" at bounding box center [272, 354] width 319 height 13
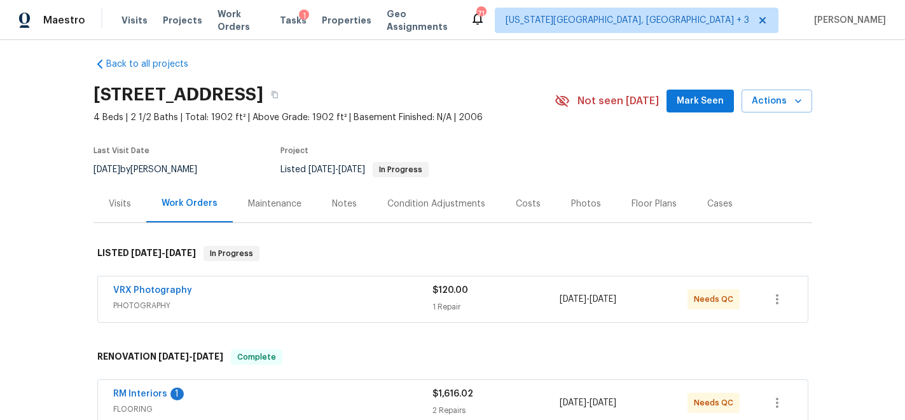
scroll to position [0, 0]
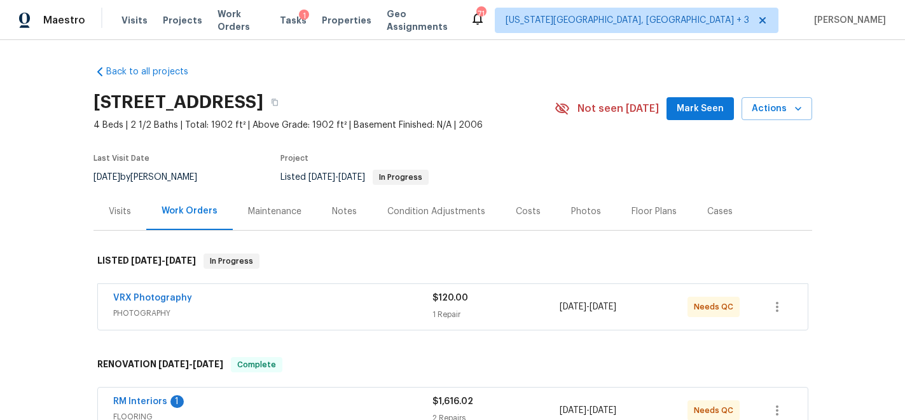
click at [518, 214] on div "Costs" at bounding box center [528, 211] width 25 height 13
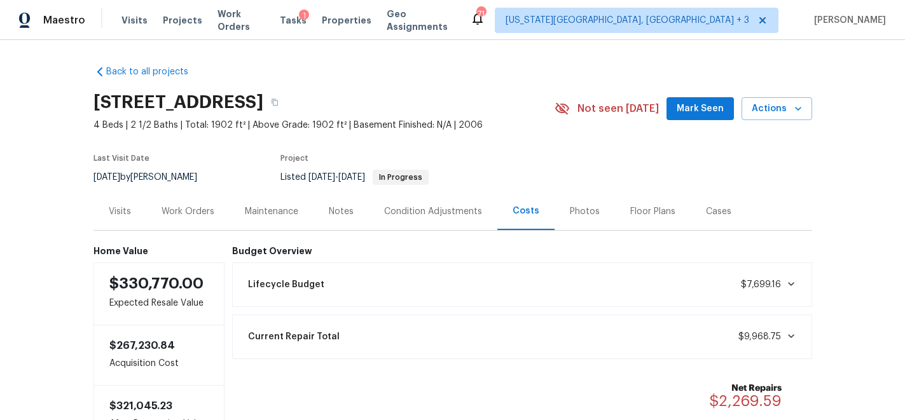
click at [451, 204] on div "Condition Adjustments" at bounding box center [433, 212] width 128 height 38
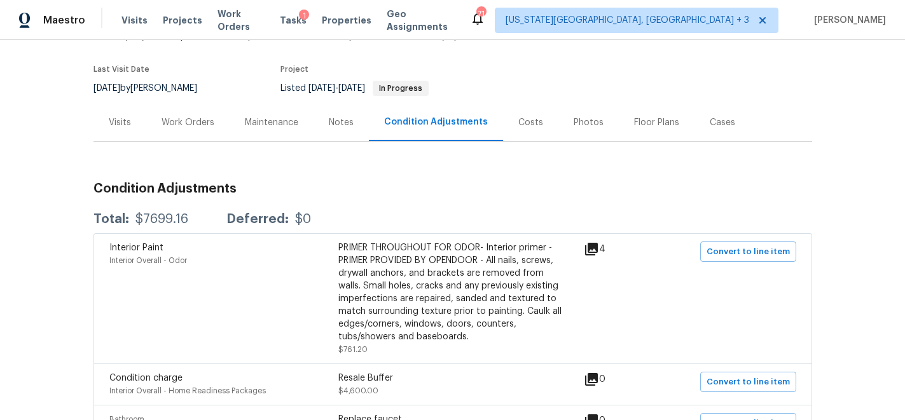
scroll to position [76, 0]
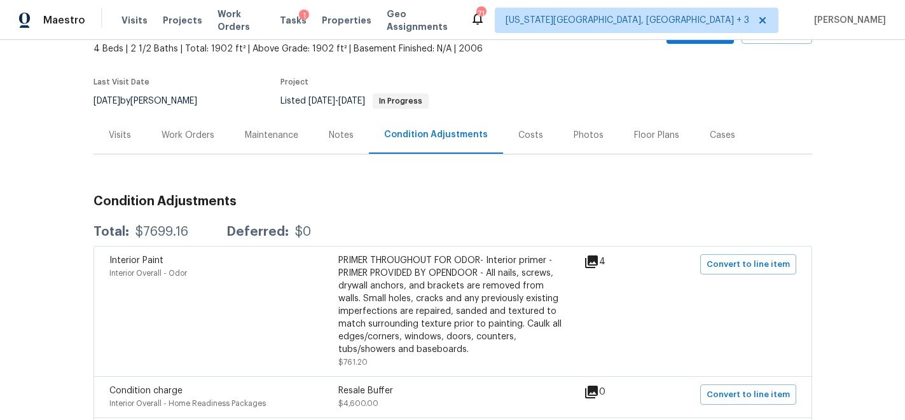
click at [193, 133] on div "Work Orders" at bounding box center [188, 135] width 53 height 13
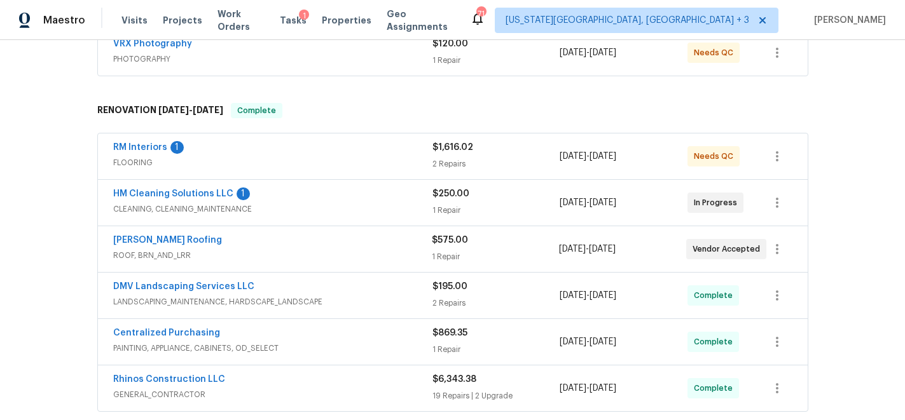
scroll to position [319, 0]
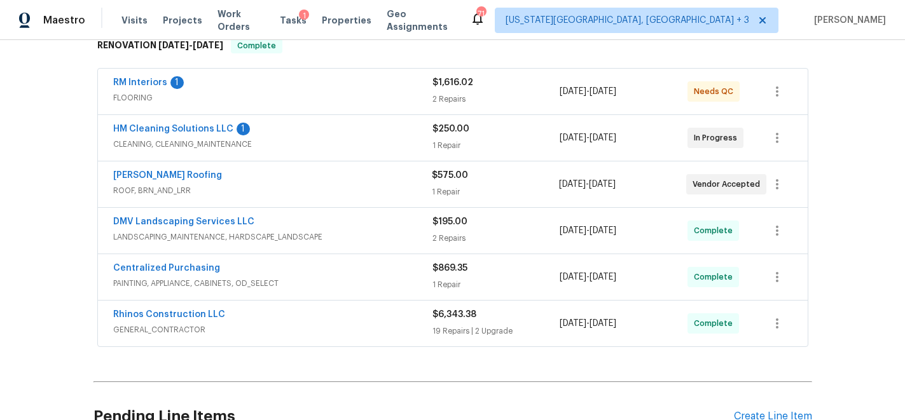
click at [297, 181] on div "Stout Roofing" at bounding box center [272, 176] width 319 height 15
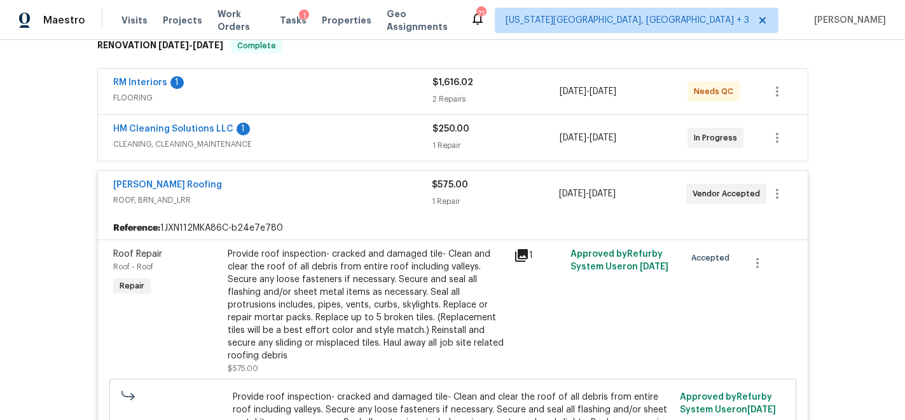
click at [424, 301] on div "Provide roof inspection- cracked and damaged tile- Clean and clear the roof of …" at bounding box center [367, 305] width 279 height 114
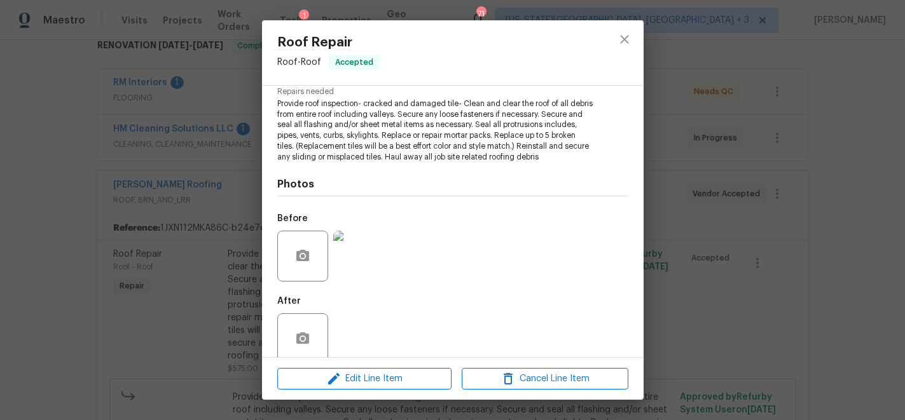
scroll to position [155, 0]
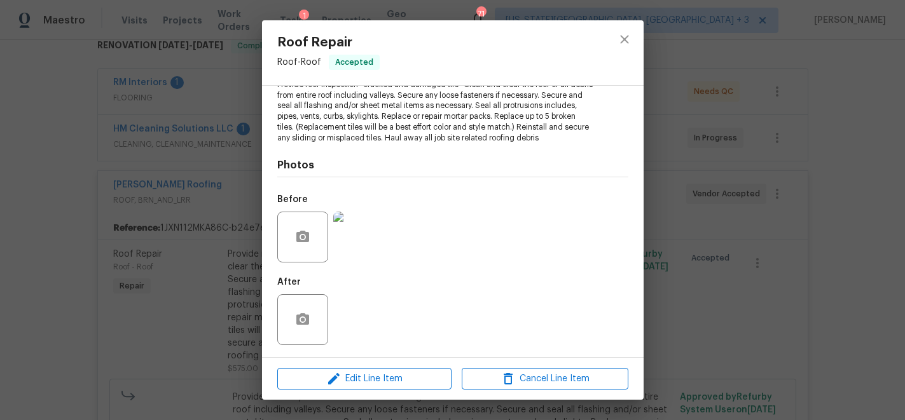
click at [373, 241] on img at bounding box center [358, 237] width 51 height 51
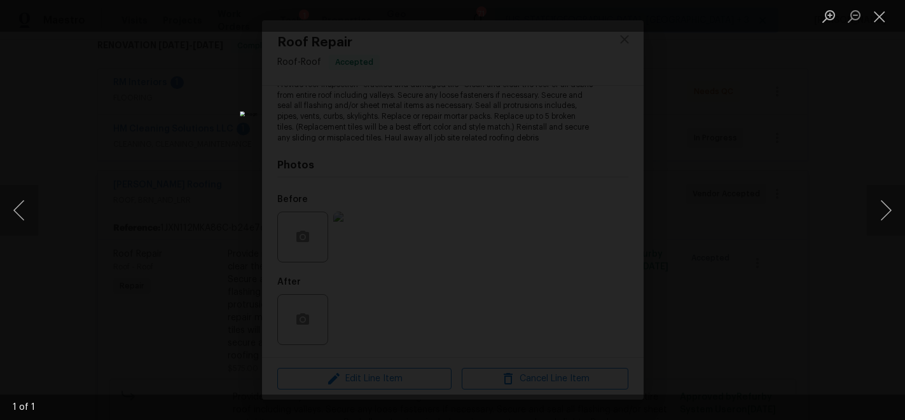
click at [760, 237] on div "Lightbox" at bounding box center [452, 210] width 905 height 420
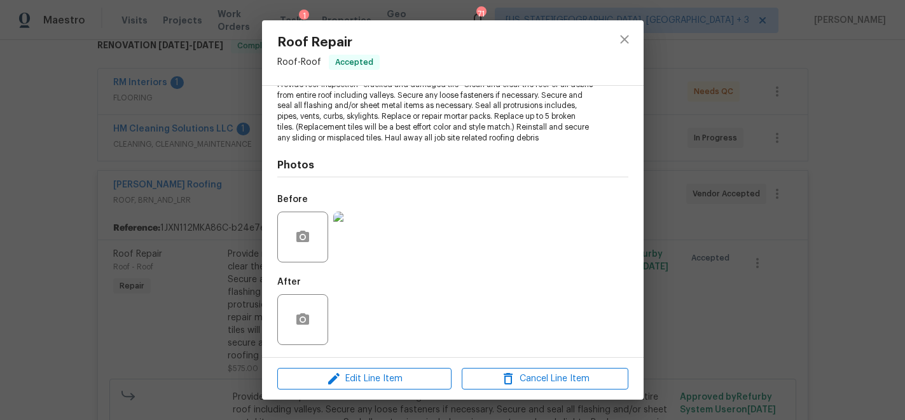
click at [364, 227] on img at bounding box center [358, 237] width 51 height 51
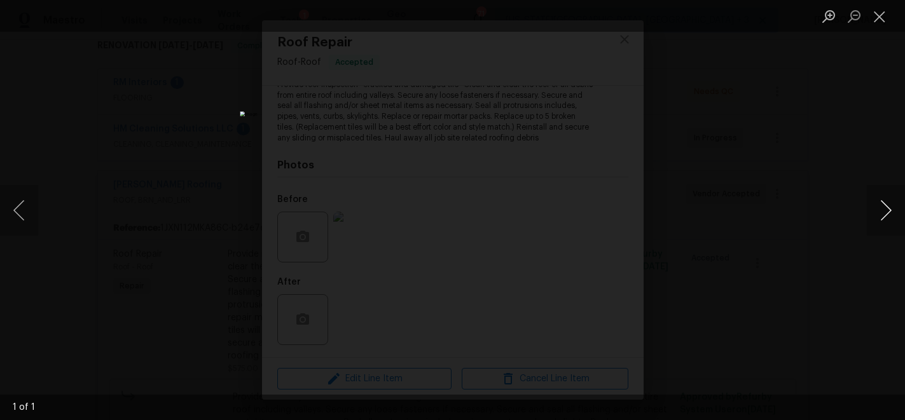
click at [878, 224] on button "Next image" at bounding box center [886, 210] width 38 height 51
click at [883, 212] on button "Next image" at bounding box center [886, 210] width 38 height 51
click at [899, 213] on button "Next image" at bounding box center [886, 210] width 38 height 51
click at [877, 211] on button "Next image" at bounding box center [886, 210] width 38 height 51
click at [882, 17] on button "Close lightbox" at bounding box center [879, 16] width 25 height 22
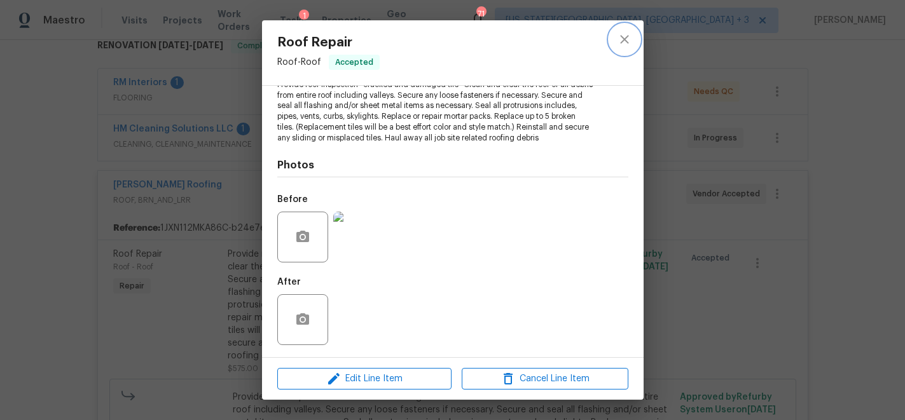
click at [626, 40] on icon "close" at bounding box center [624, 39] width 15 height 15
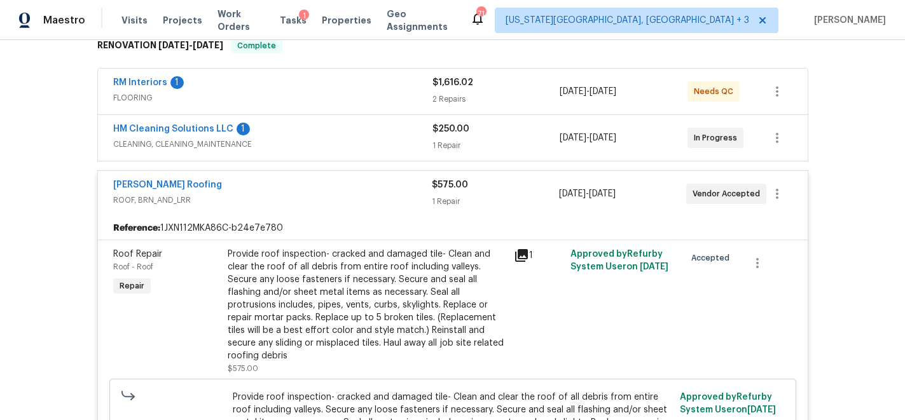
click at [294, 196] on span "ROOF, BRN_AND_LRR" at bounding box center [272, 200] width 319 height 13
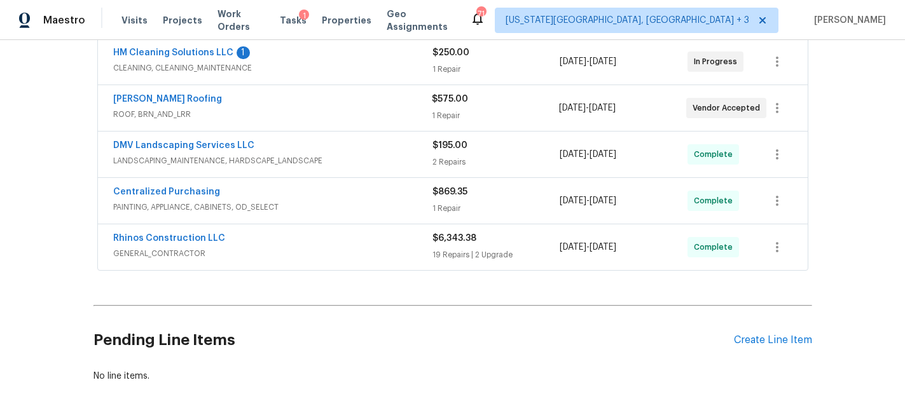
scroll to position [404, 0]
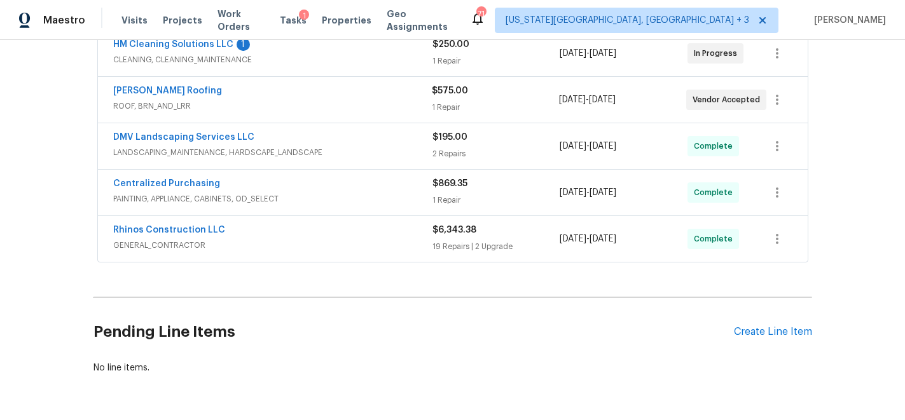
click at [309, 237] on div "Rhinos Construction LLC" at bounding box center [272, 231] width 319 height 15
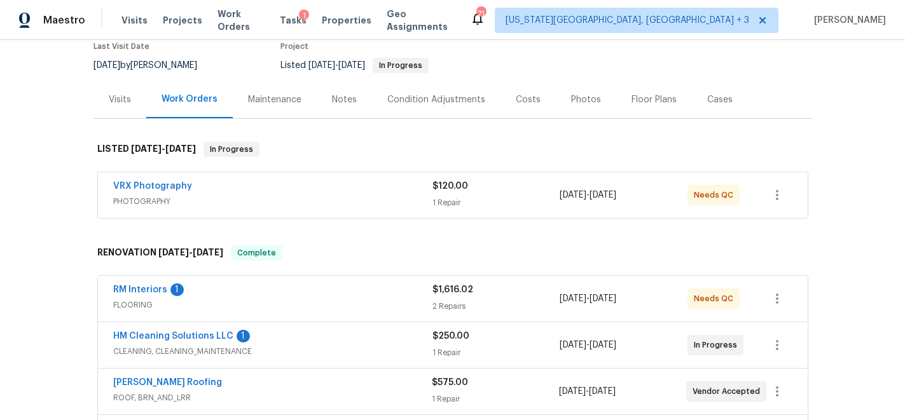
scroll to position [85, 0]
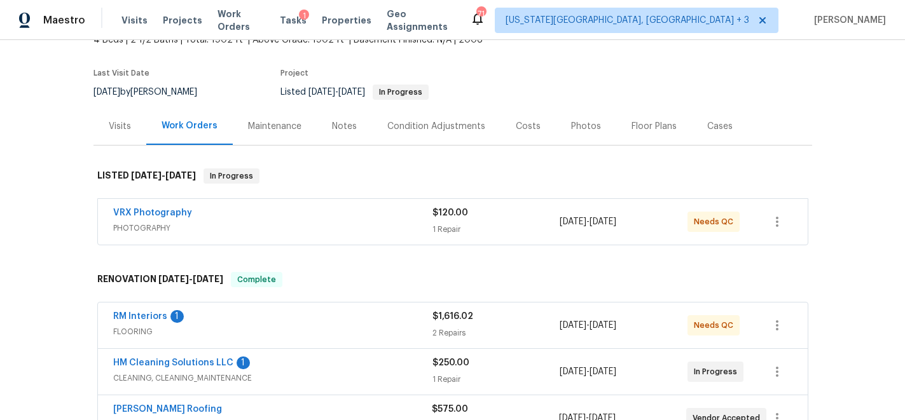
click at [516, 130] on div "Costs" at bounding box center [528, 126] width 25 height 13
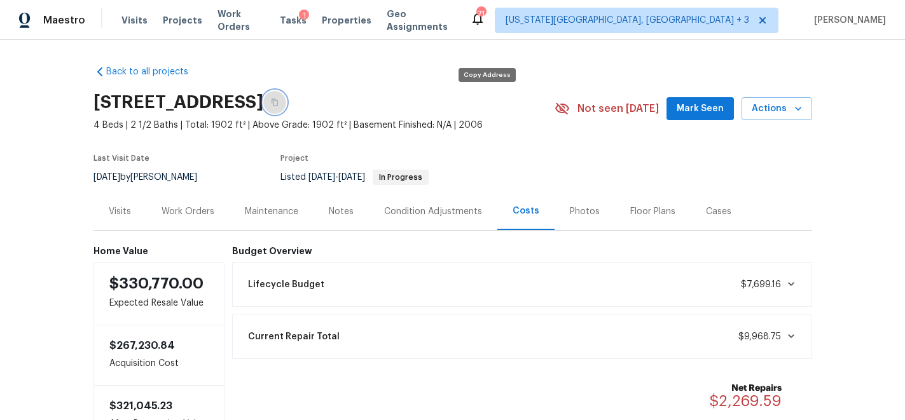
click at [286, 106] on button "button" at bounding box center [274, 102] width 23 height 23
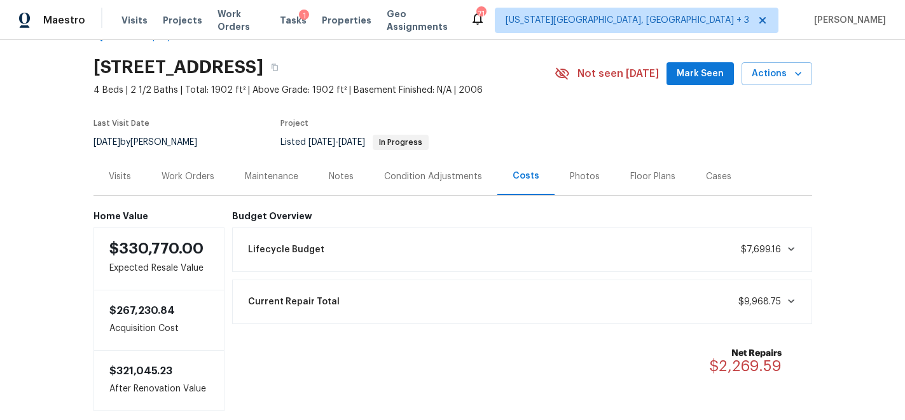
scroll to position [37, 0]
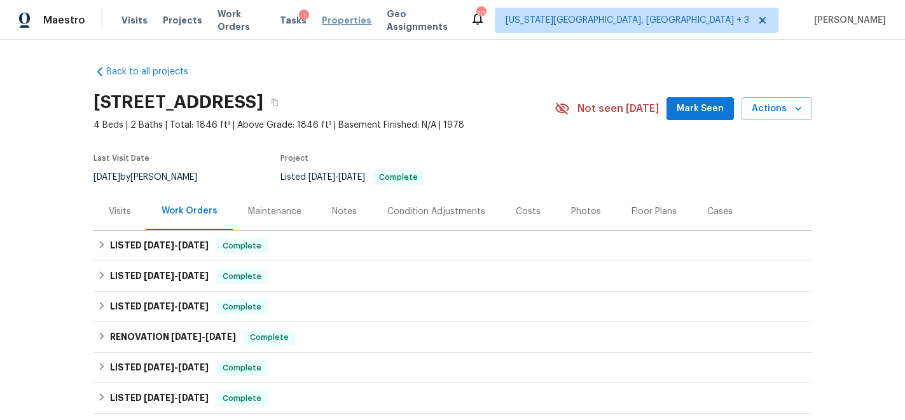
click at [325, 20] on span "Properties" at bounding box center [347, 20] width 50 height 13
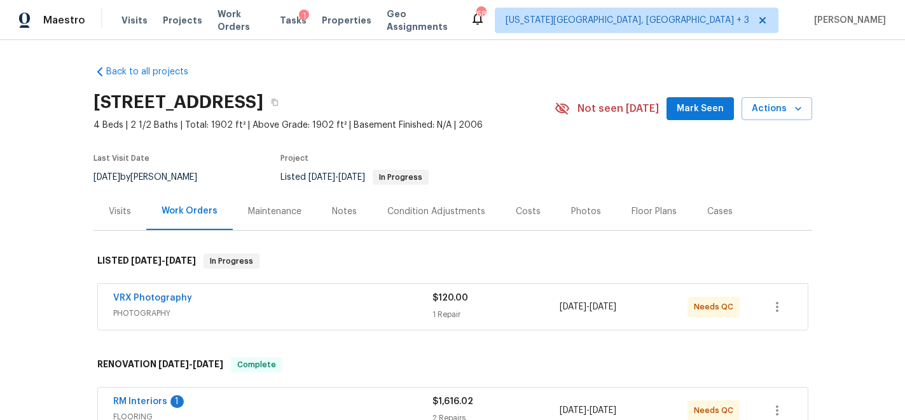
click at [516, 212] on div "Costs" at bounding box center [528, 211] width 25 height 13
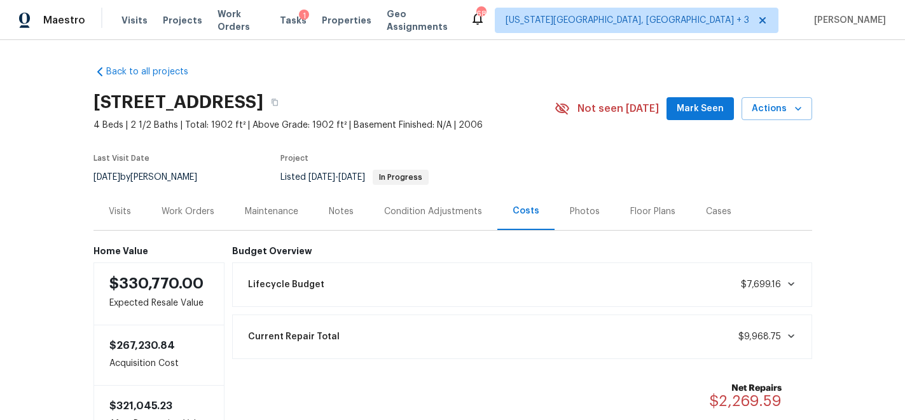
click at [415, 212] on div "Condition Adjustments" at bounding box center [433, 211] width 98 height 13
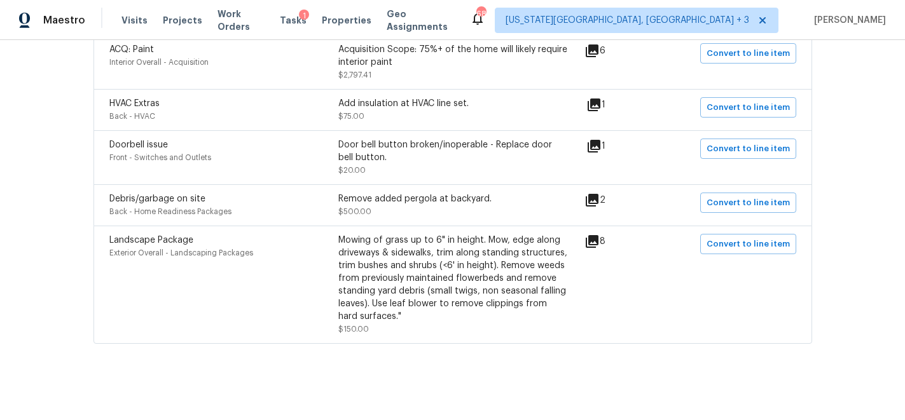
scroll to position [650, 0]
